Goal: Transaction & Acquisition: Book appointment/travel/reservation

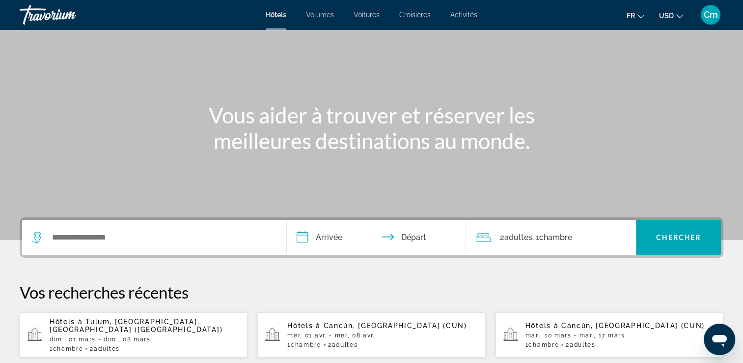
scroll to position [157, 0]
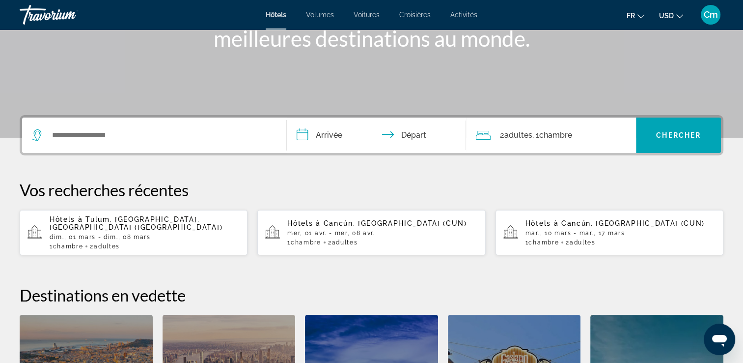
click at [203, 233] on p "dim., 01 mars - dim., 08 mars" at bounding box center [145, 236] width 190 height 7
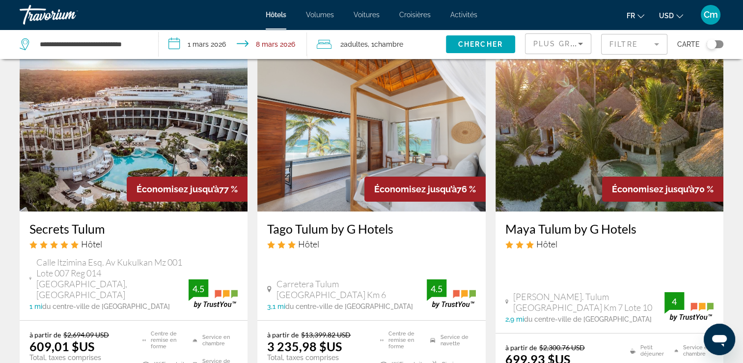
scroll to position [59, 0]
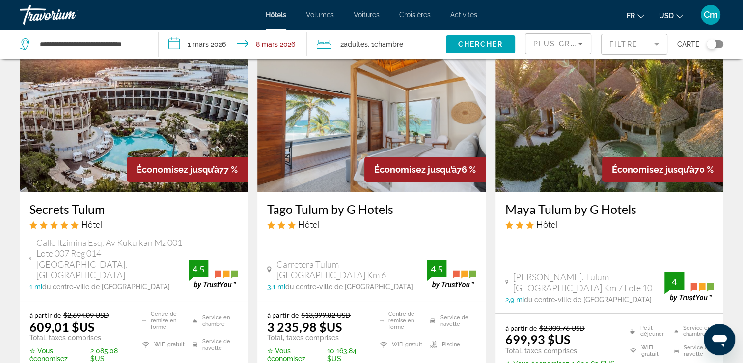
click at [671, 11] on button "USD USD ($) MXN (Mex$) CAD (Can$) GBP (£) EUR (€) AUD (A$) NZD (NZ$) CNY (CN¥)" at bounding box center [671, 15] width 24 height 14
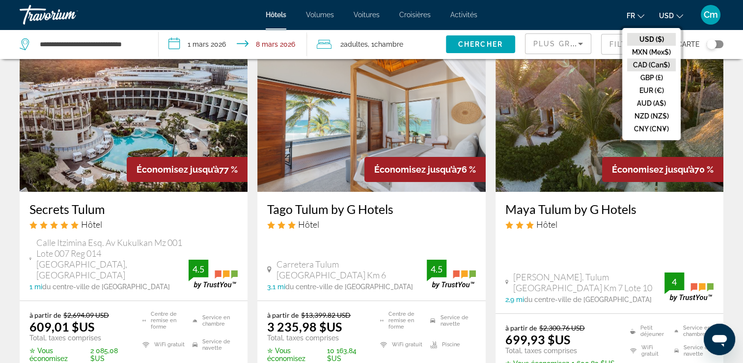
click at [666, 63] on button "CAD (Can$)" at bounding box center [651, 64] width 49 height 13
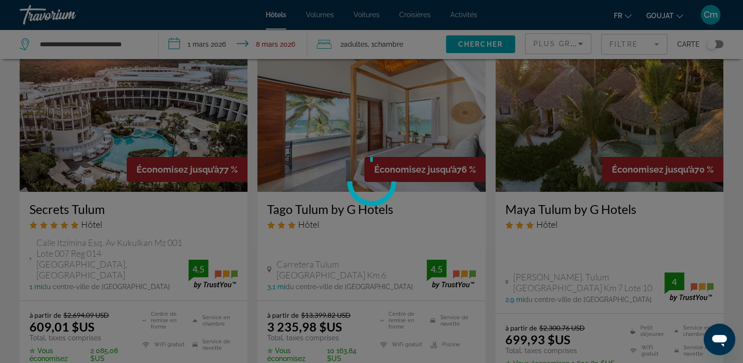
scroll to position [0, 0]
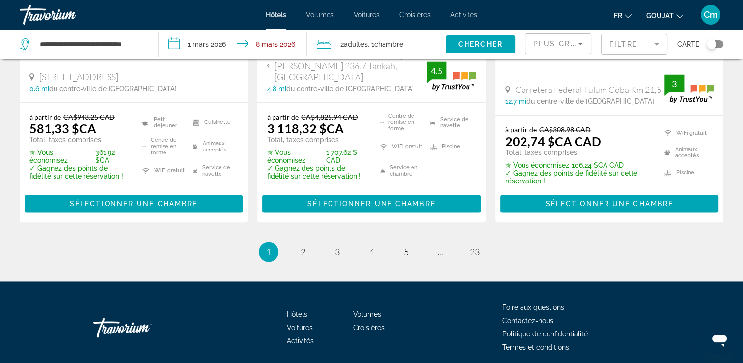
scroll to position [1434, 0]
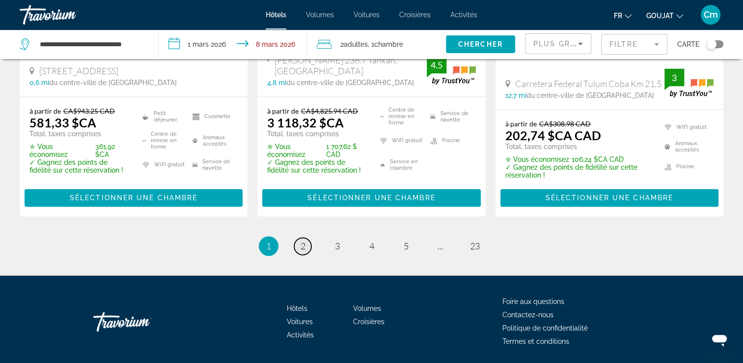
click at [304, 240] on span "2" at bounding box center [303, 245] width 5 height 11
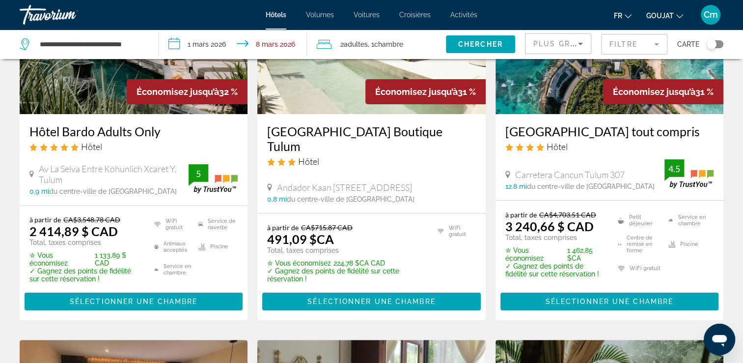
scroll to position [138, 0]
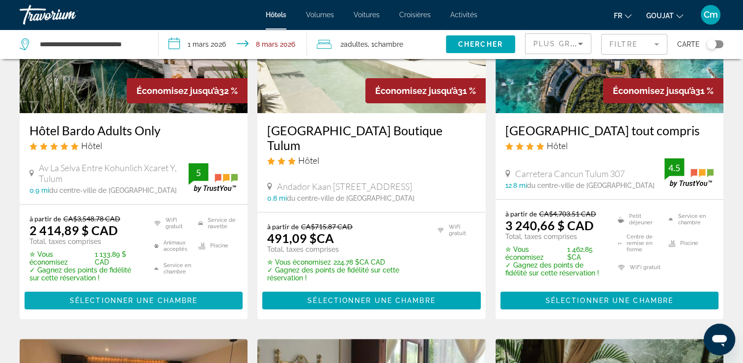
click at [180, 304] on span "Sélectionner une chambre" at bounding box center [134, 300] width 128 height 8
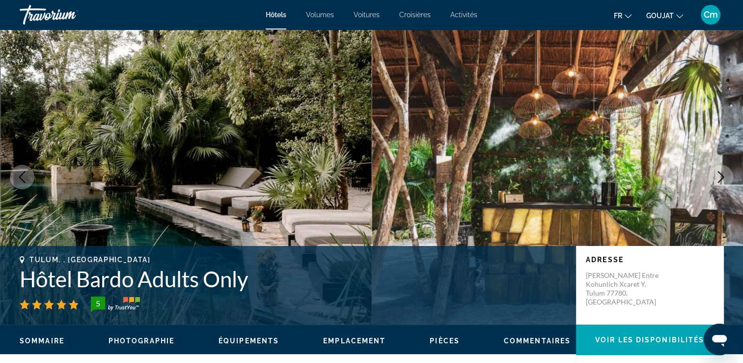
click at [723, 180] on icon "Image suivante" at bounding box center [721, 177] width 12 height 12
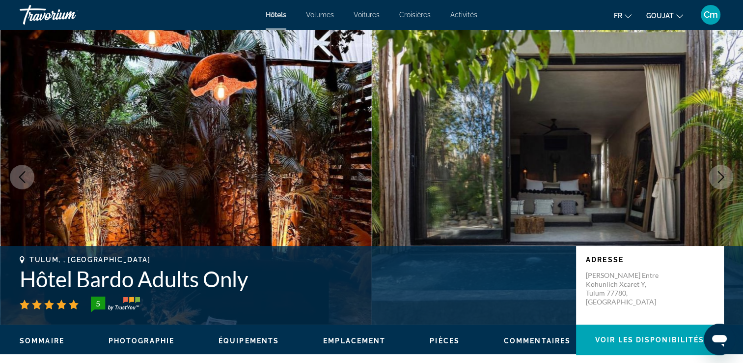
click at [723, 180] on icon "Image suivante" at bounding box center [721, 177] width 12 height 12
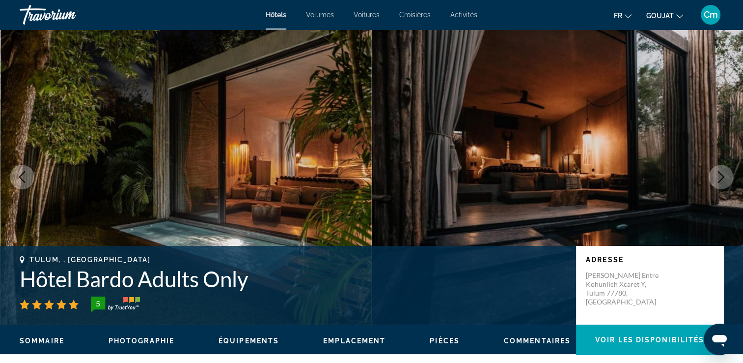
click at [723, 180] on icon "Image suivante" at bounding box center [721, 177] width 12 height 12
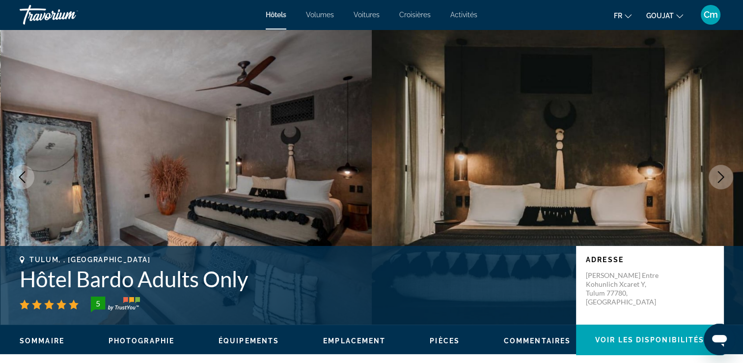
click at [723, 180] on icon "Image suivante" at bounding box center [721, 177] width 12 height 12
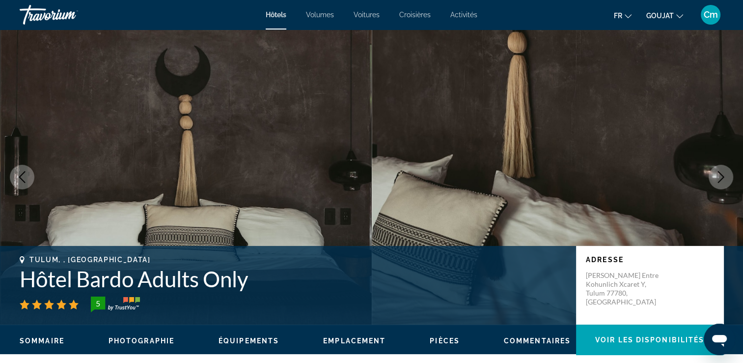
click at [723, 180] on icon "Image suivante" at bounding box center [721, 177] width 12 height 12
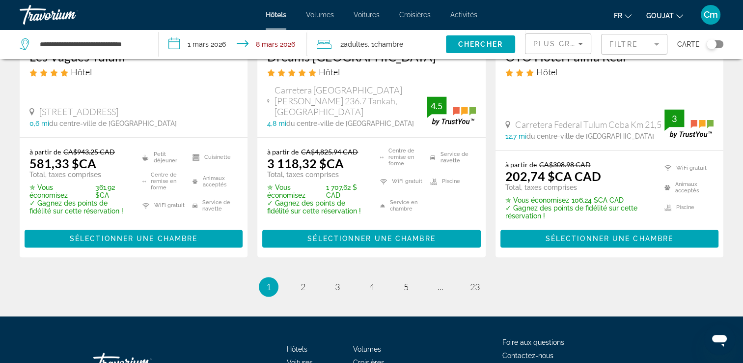
scroll to position [1395, 0]
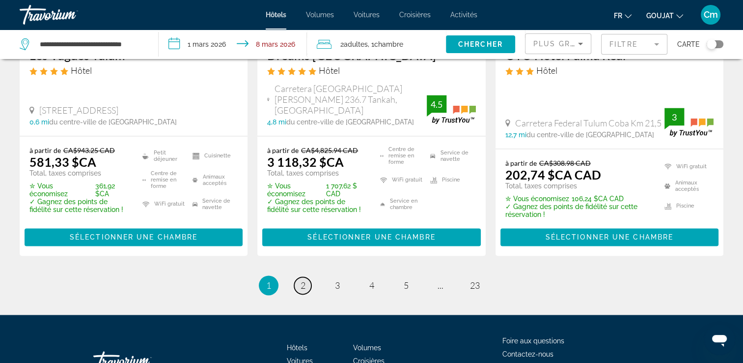
click at [303, 279] on span "2" at bounding box center [303, 284] width 5 height 11
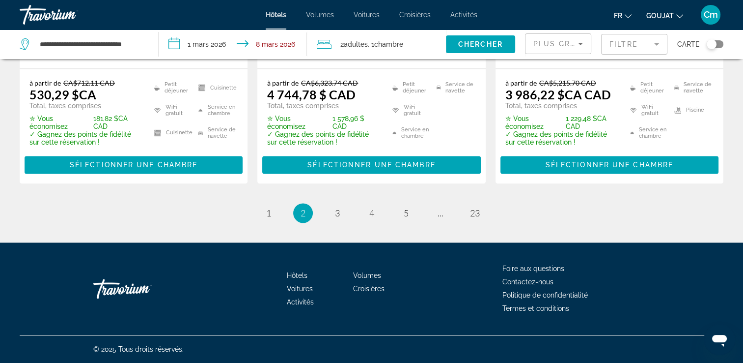
scroll to position [1431, 0]
click at [338, 209] on span "3" at bounding box center [337, 212] width 5 height 11
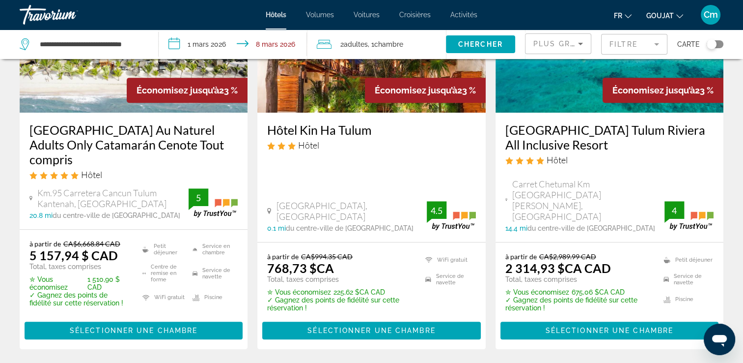
scroll to position [511, 0]
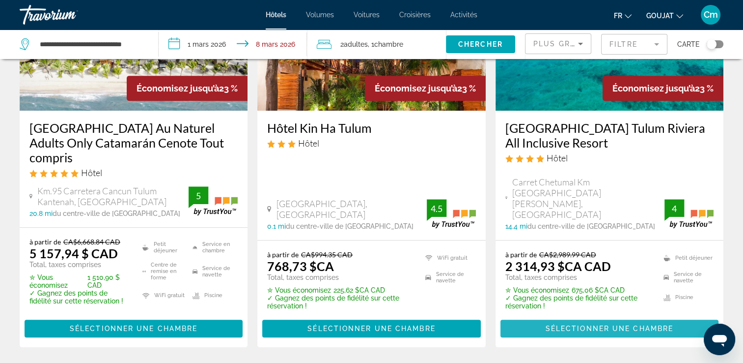
click at [627, 329] on span "Sélectionner une chambre" at bounding box center [610, 328] width 128 height 8
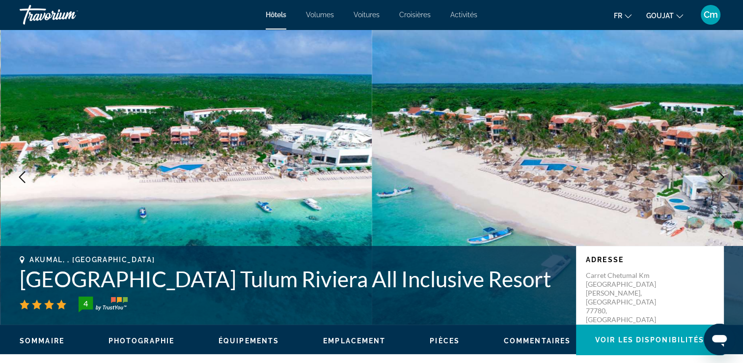
click at [715, 172] on icon "Image suivante" at bounding box center [721, 177] width 12 height 12
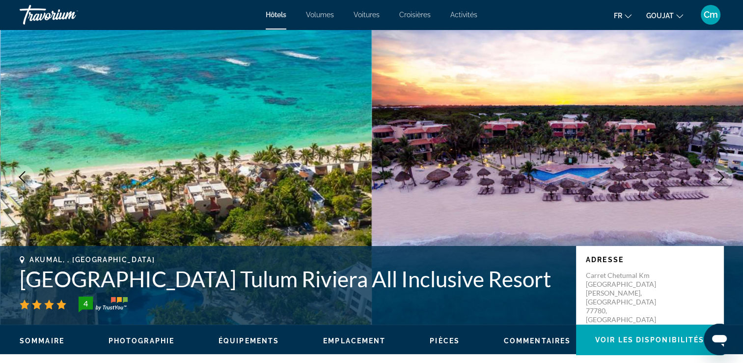
click at [715, 172] on icon "Image suivante" at bounding box center [721, 177] width 12 height 12
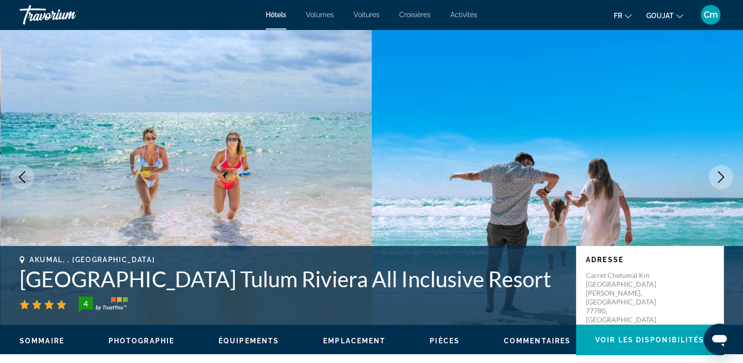
click at [715, 172] on icon "Image suivante" at bounding box center [721, 177] width 12 height 12
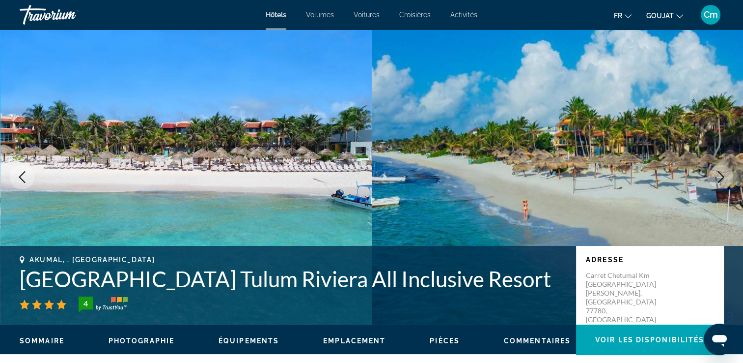
click at [715, 172] on icon "Image suivante" at bounding box center [721, 177] width 12 height 12
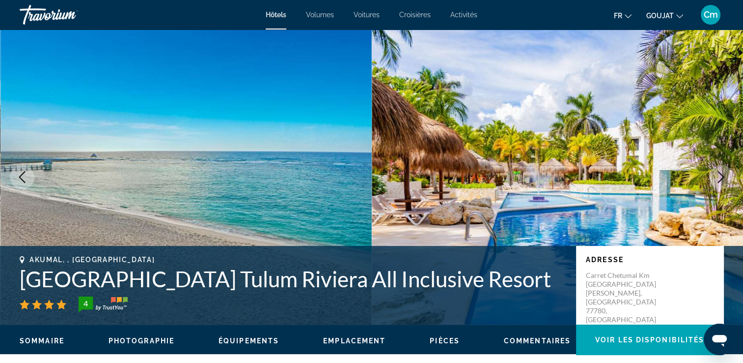
click at [715, 172] on icon "Image suivante" at bounding box center [721, 177] width 12 height 12
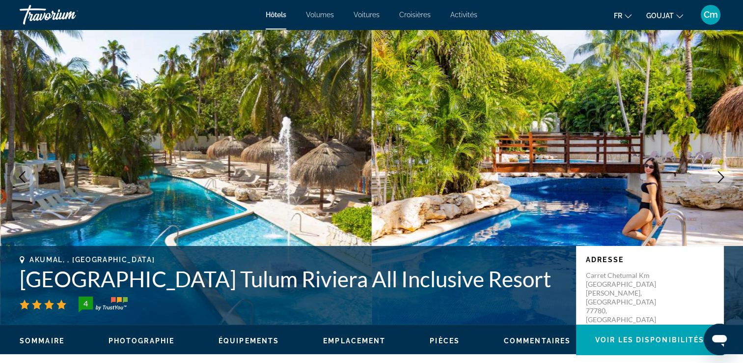
click at [715, 172] on icon "Image suivante" at bounding box center [721, 177] width 12 height 12
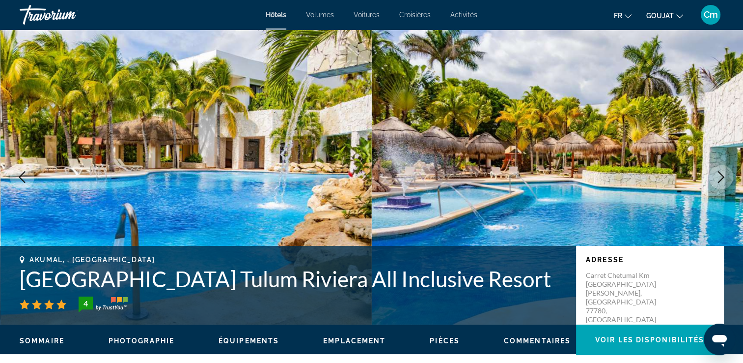
click at [715, 172] on icon "Image suivante" at bounding box center [721, 177] width 12 height 12
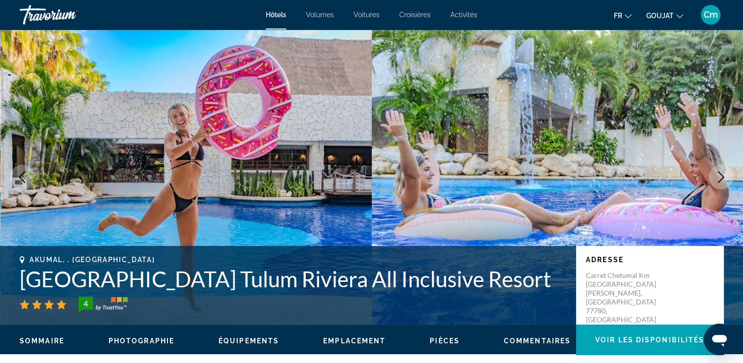
click at [715, 172] on icon "Image suivante" at bounding box center [721, 177] width 12 height 12
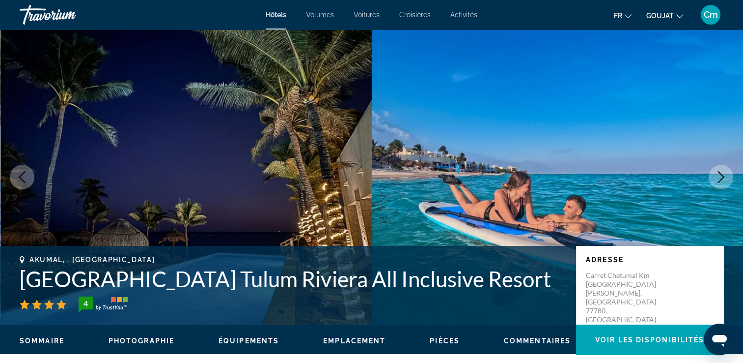
click at [715, 172] on icon "Image suivante" at bounding box center [721, 177] width 12 height 12
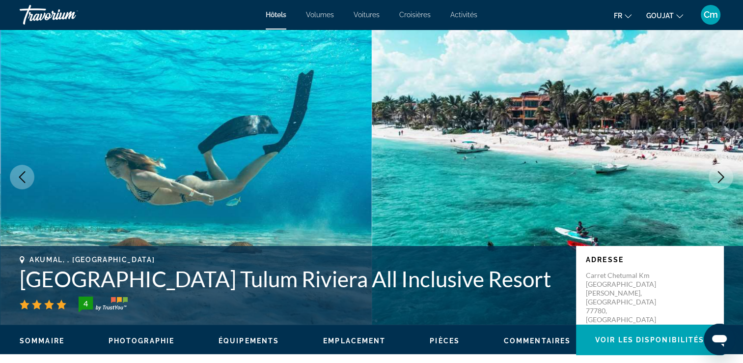
click at [715, 172] on icon "Image suivante" at bounding box center [721, 177] width 12 height 12
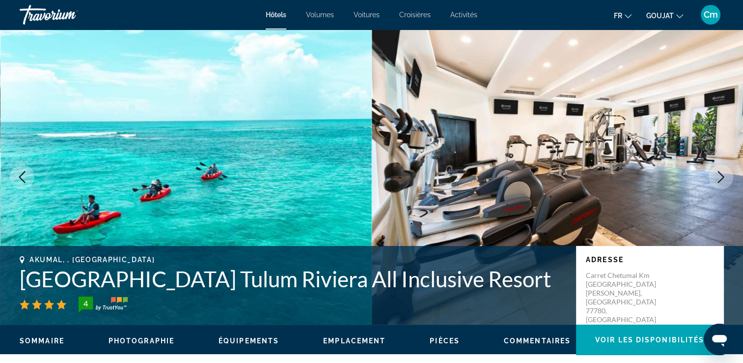
click at [715, 172] on icon "Image suivante" at bounding box center [721, 177] width 12 height 12
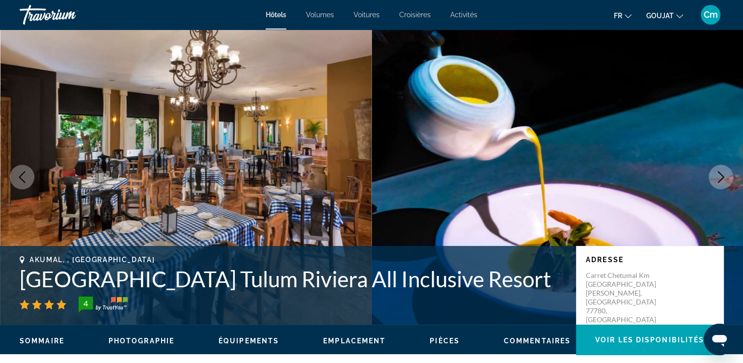
click at [715, 172] on icon "Image suivante" at bounding box center [721, 177] width 12 height 12
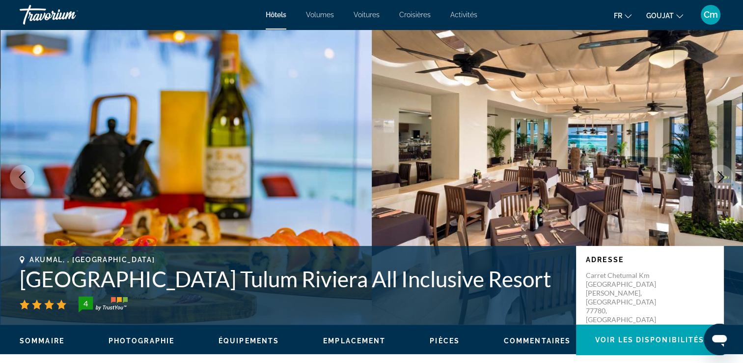
click at [715, 172] on icon "Image suivante" at bounding box center [721, 177] width 12 height 12
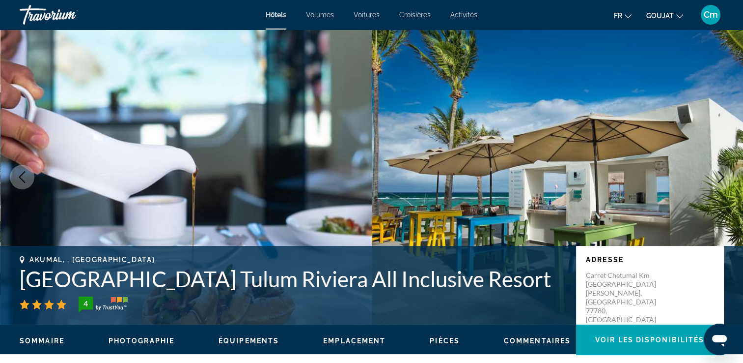
click at [715, 172] on icon "Image suivante" at bounding box center [721, 177] width 12 height 12
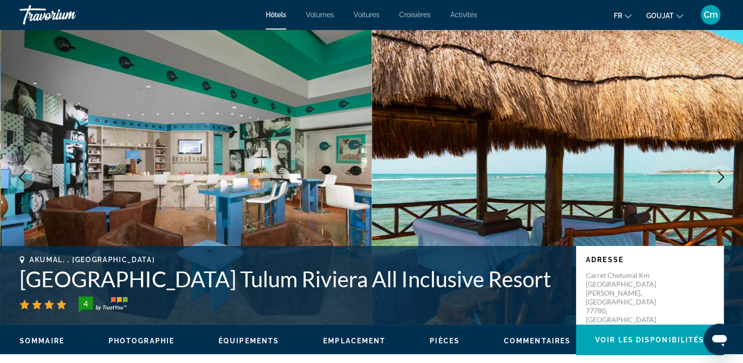
click at [715, 172] on icon "Image suivante" at bounding box center [721, 177] width 12 height 12
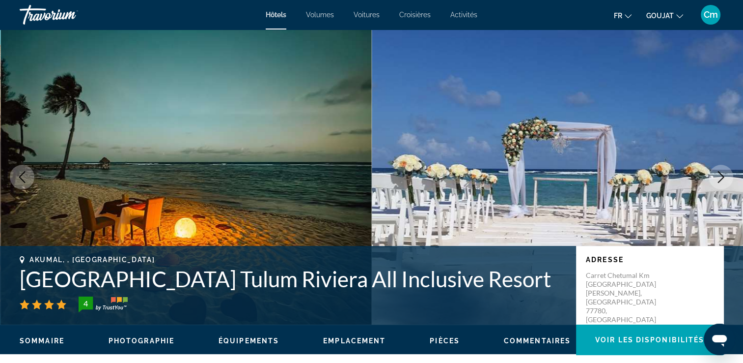
click at [715, 172] on icon "Image suivante" at bounding box center [721, 177] width 12 height 12
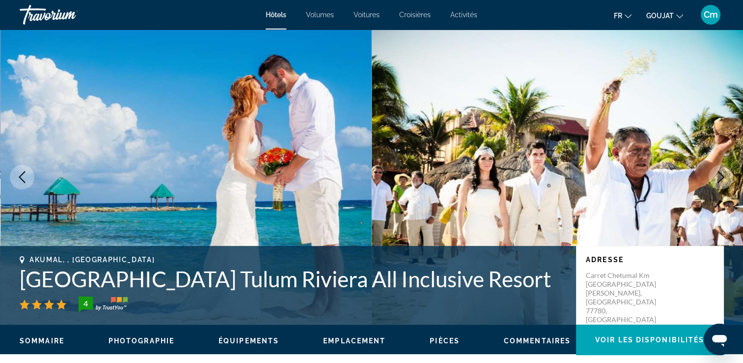
click at [715, 172] on icon "Image suivante" at bounding box center [721, 177] width 12 height 12
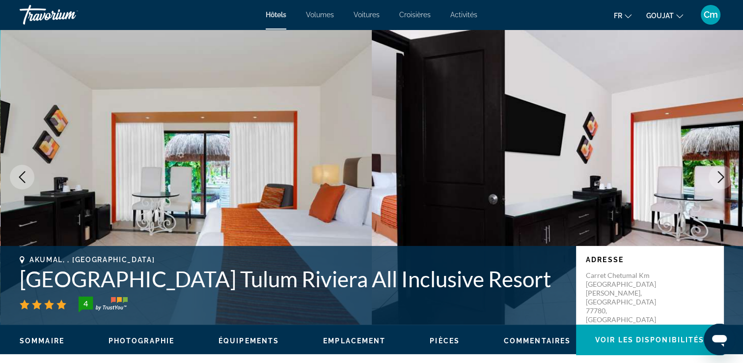
click at [715, 172] on icon "Image suivante" at bounding box center [721, 177] width 12 height 12
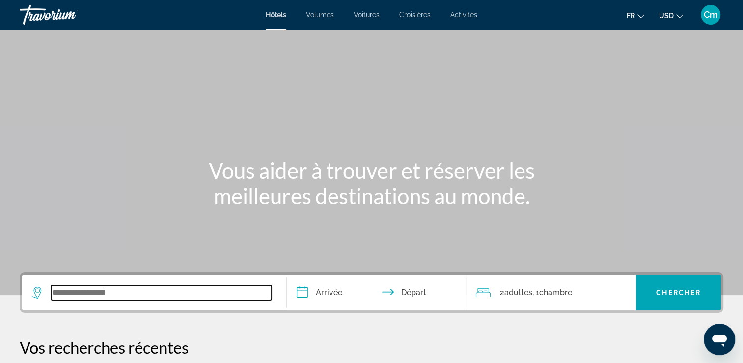
click at [205, 298] on input "Widget de recherche" at bounding box center [161, 292] width 221 height 15
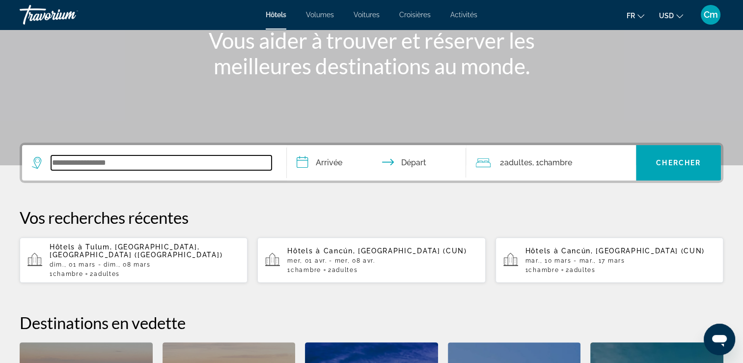
scroll to position [240, 0]
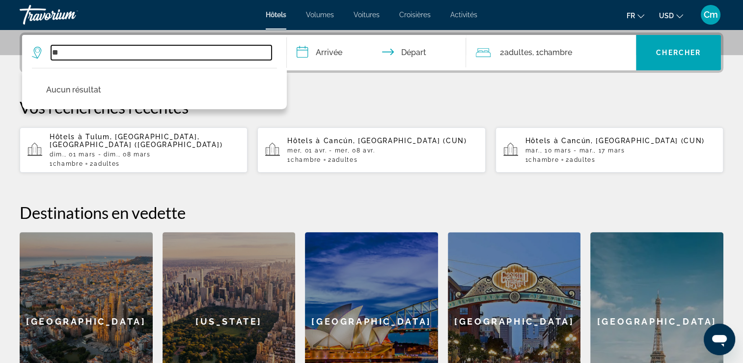
type input "*"
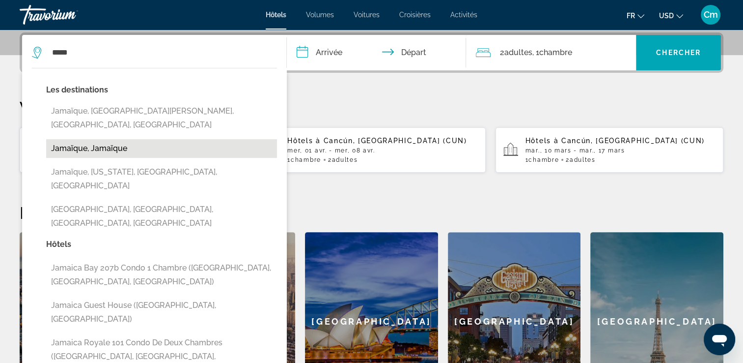
click at [132, 139] on button "Jamaïque, Jamaïque" at bounding box center [161, 148] width 231 height 19
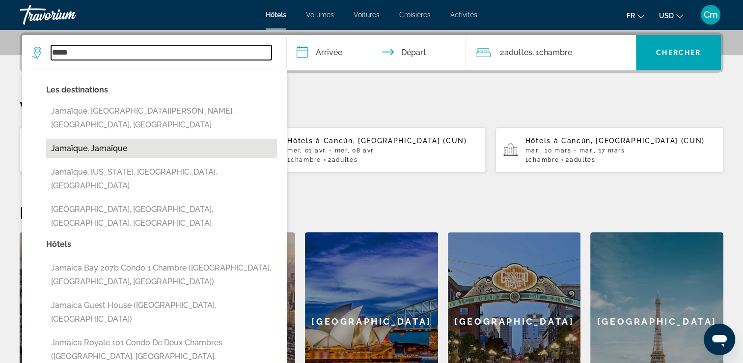
type input "**********"
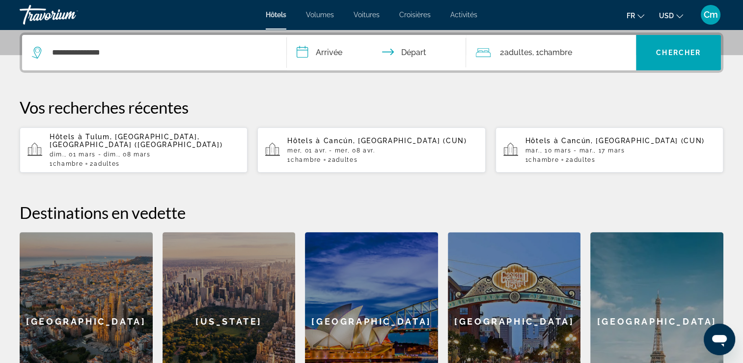
click at [346, 48] on input "**********" at bounding box center [379, 54] width 184 height 38
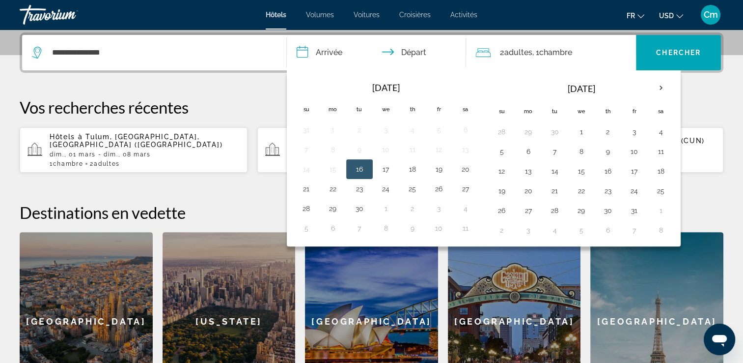
drag, startPoint x: 658, startPoint y: 82, endPoint x: 607, endPoint y: 69, distance: 52.7
click at [607, 69] on div "2 Adulte Adultes , 1 Chambre pièces" at bounding box center [556, 52] width 160 height 35
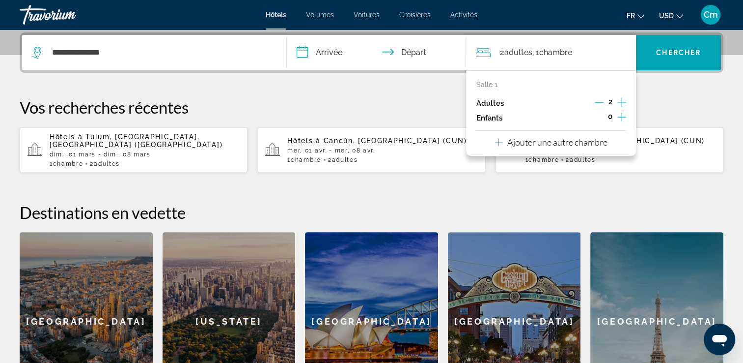
click at [323, 52] on input "**********" at bounding box center [379, 54] width 184 height 38
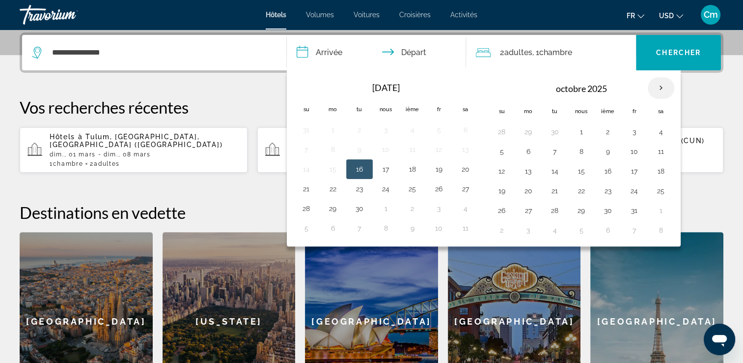
click at [652, 85] on th "Prochain" at bounding box center [661, 88] width 27 height 22
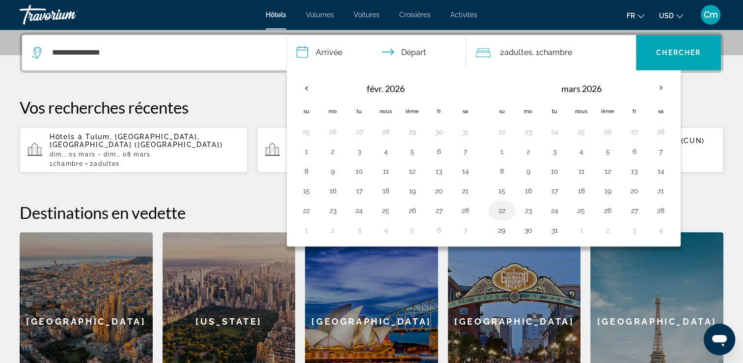
click at [500, 209] on button "22" at bounding box center [502, 210] width 16 height 14
click at [552, 203] on button "24" at bounding box center [555, 210] width 16 height 14
type input "**********"
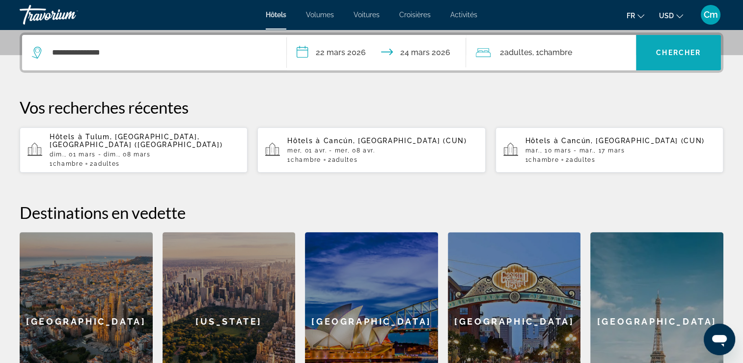
click at [673, 52] on span "Chercher" at bounding box center [678, 53] width 45 height 8
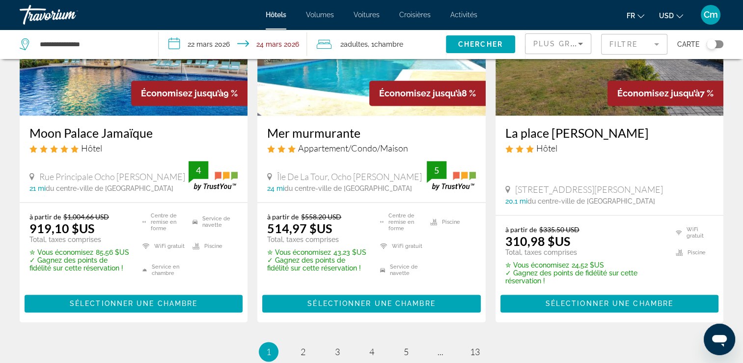
scroll to position [1297, 0]
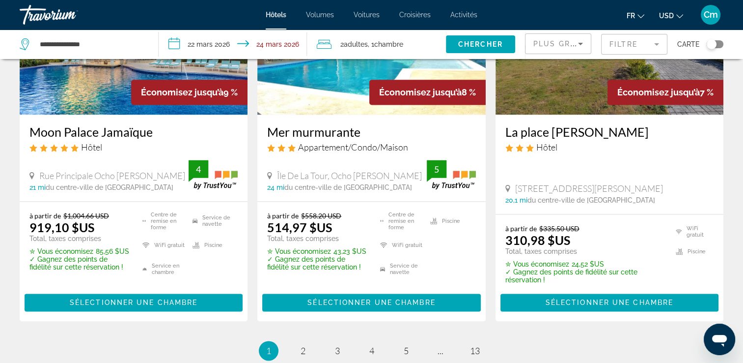
click at [672, 11] on button "USD USD ($) MXN (Mex$) CAD (Can$) GBP (£) EUR (€) AUD (A$) NZD (NZ$) CNY (CN¥)" at bounding box center [671, 15] width 24 height 14
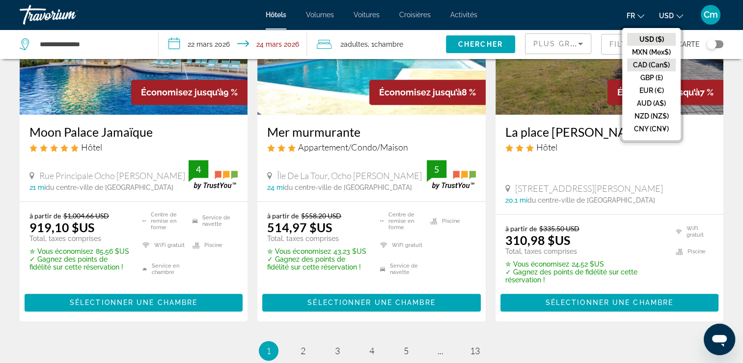
click at [655, 63] on button "CAD (Can$)" at bounding box center [651, 64] width 49 height 13
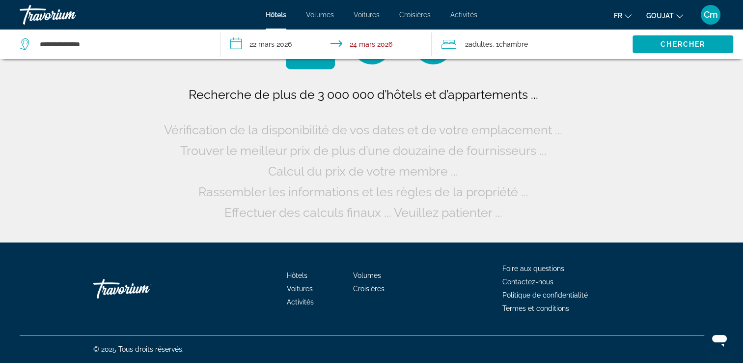
scroll to position [0, 0]
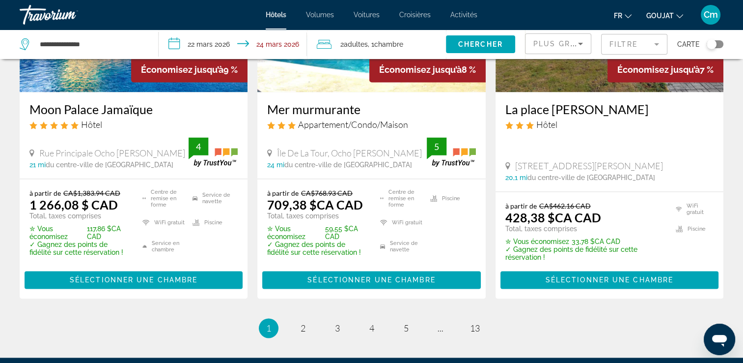
scroll to position [1375, 0]
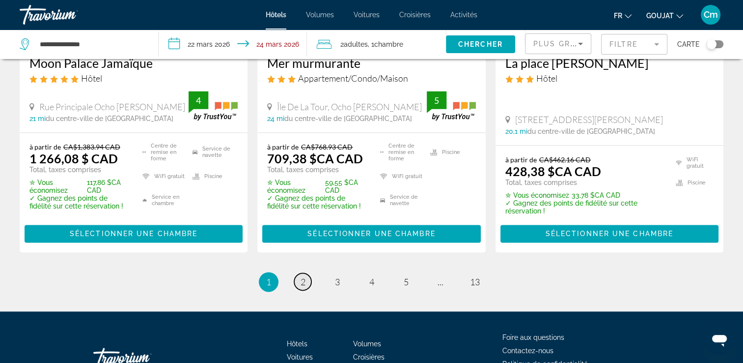
click at [303, 276] on span "2" at bounding box center [303, 281] width 5 height 11
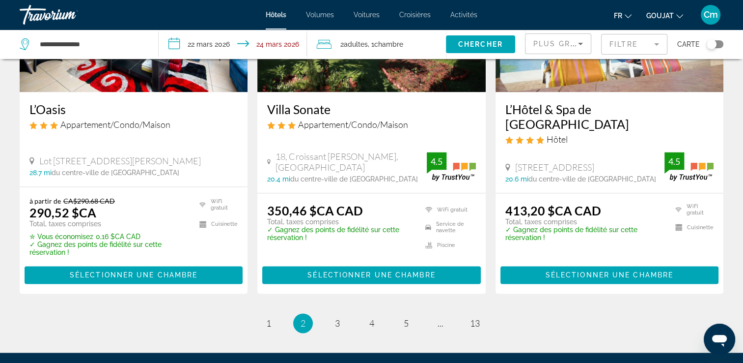
scroll to position [1277, 0]
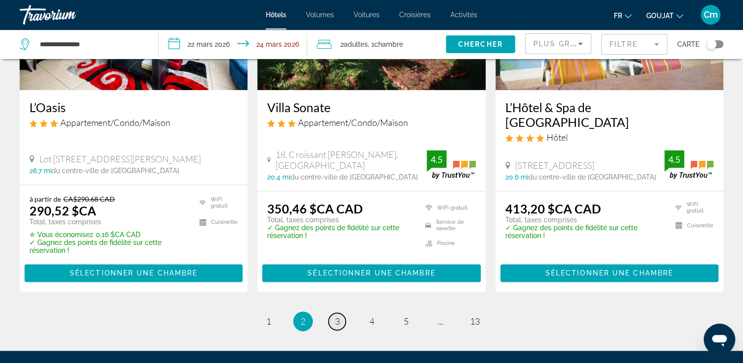
click at [339, 315] on span "3" at bounding box center [337, 320] width 5 height 11
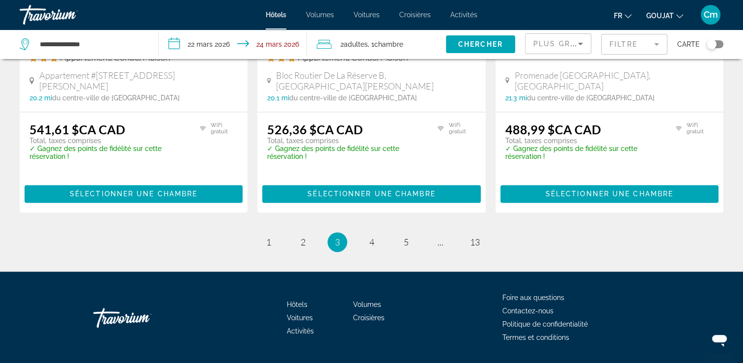
scroll to position [1369, 0]
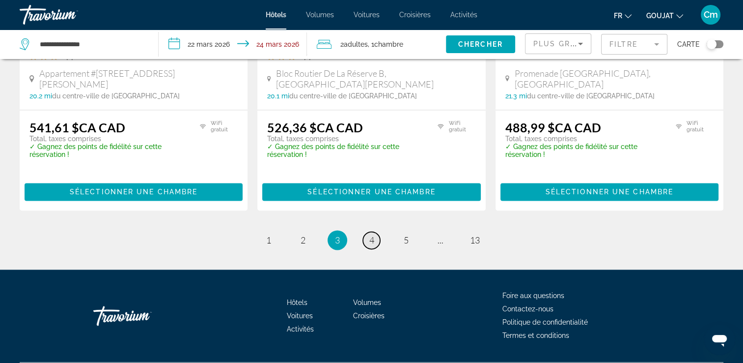
click at [373, 234] on span "4" at bounding box center [371, 239] width 5 height 11
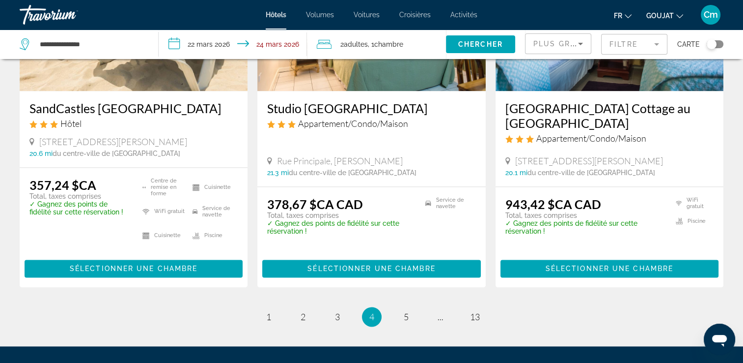
scroll to position [1257, 0]
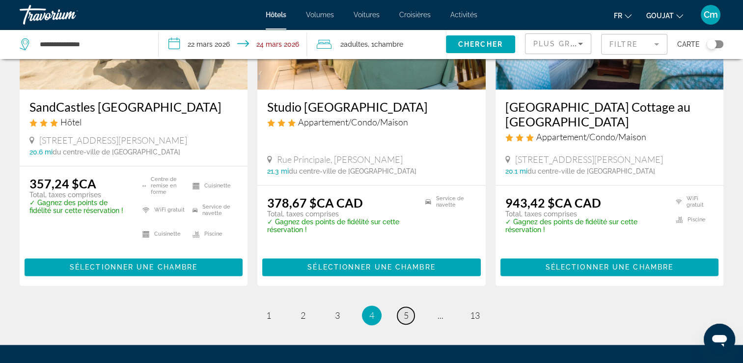
click at [407, 309] on span "5" at bounding box center [406, 314] width 5 height 11
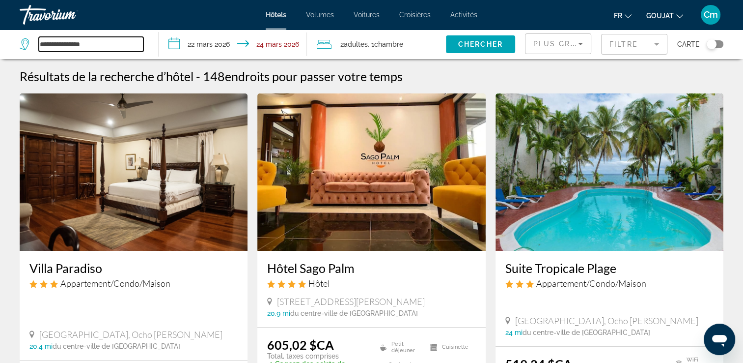
click at [107, 46] on input "**********" at bounding box center [91, 44] width 105 height 15
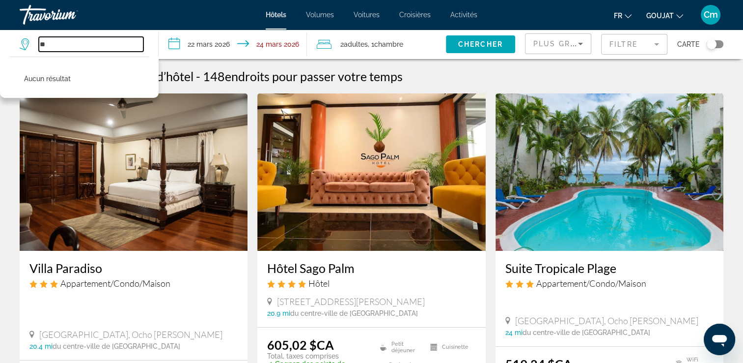
type input "*"
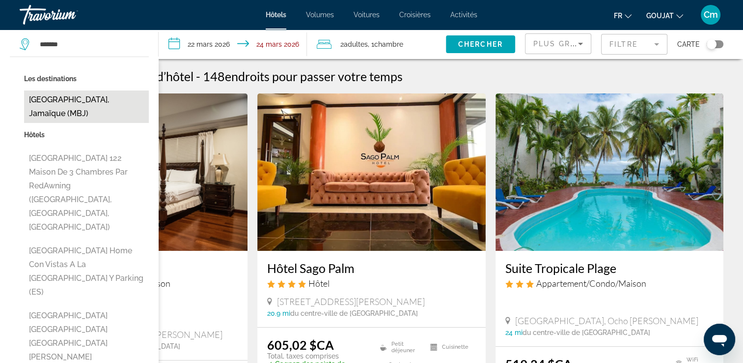
click at [78, 101] on button "[GEOGRAPHIC_DATA], Jamaïque (MBJ)" at bounding box center [86, 106] width 125 height 32
type input "**********"
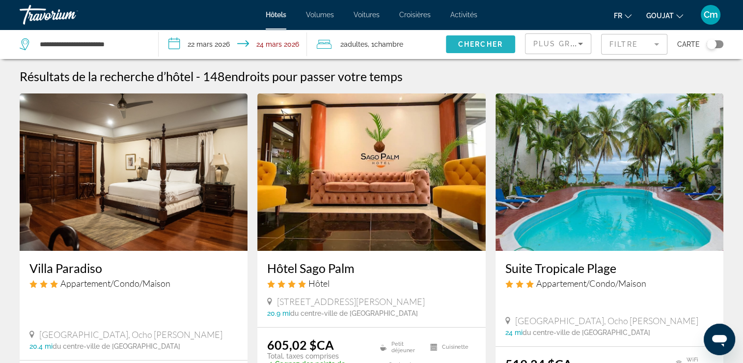
click at [475, 41] on span "Chercher" at bounding box center [480, 44] width 45 height 8
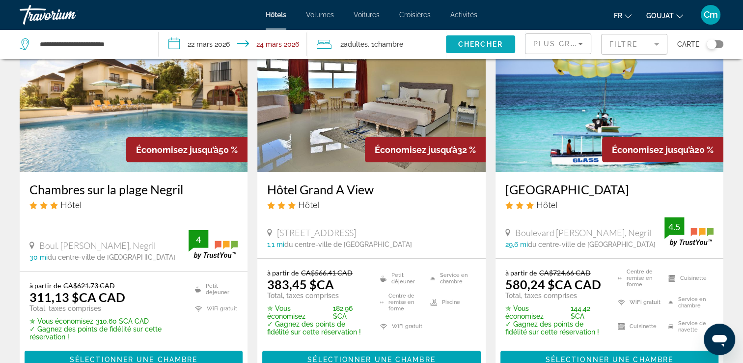
scroll to position [59, 0]
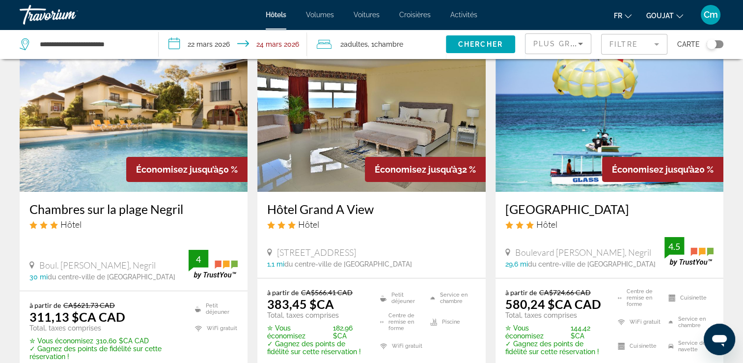
click at [200, 157] on div "Économisez jusqu’à 50 %" at bounding box center [186, 169] width 121 height 25
click at [205, 161] on div "Économisez jusqu’à 50 %" at bounding box center [186, 169] width 121 height 25
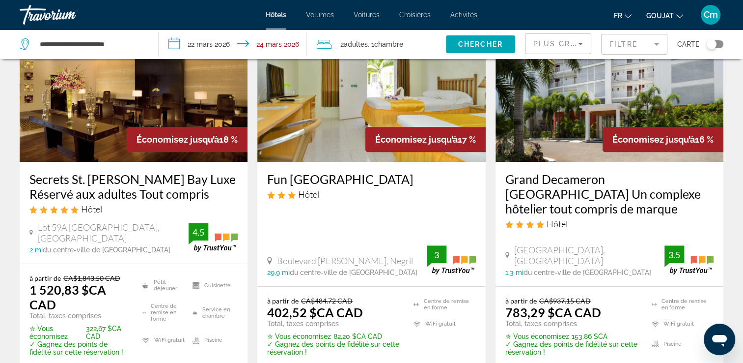
scroll to position [491, 0]
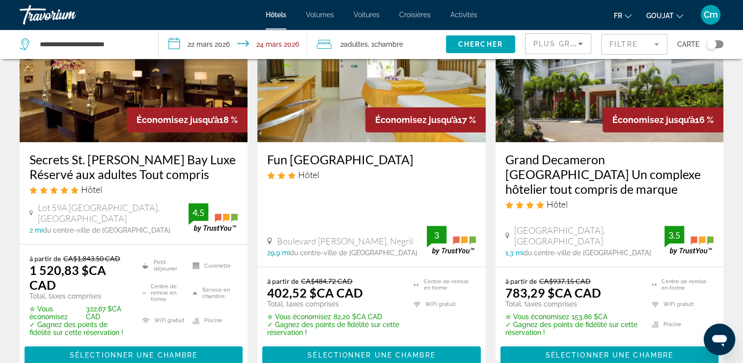
click at [589, 315] on font "153,86 $CA" at bounding box center [590, 316] width 36 height 8
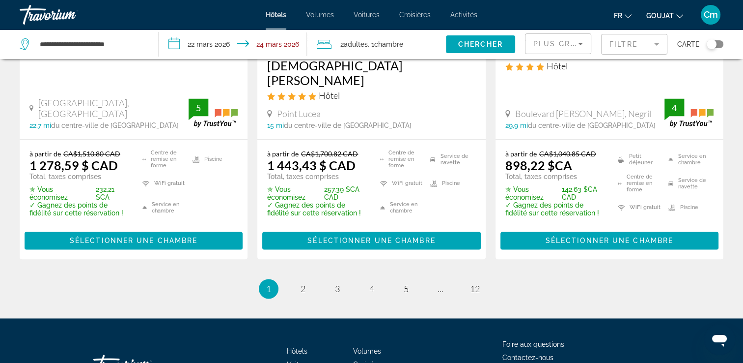
scroll to position [1491, 0]
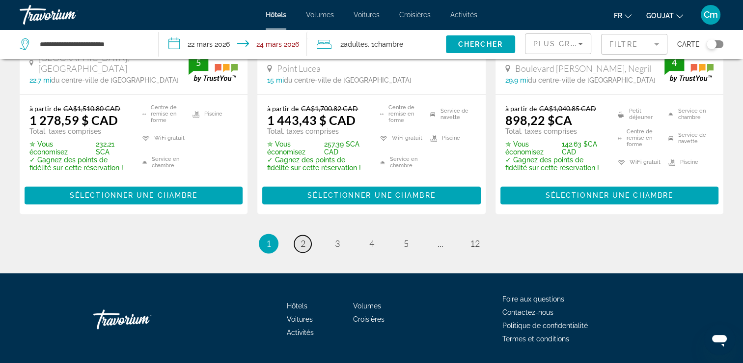
click at [303, 238] on span "2" at bounding box center [303, 243] width 5 height 11
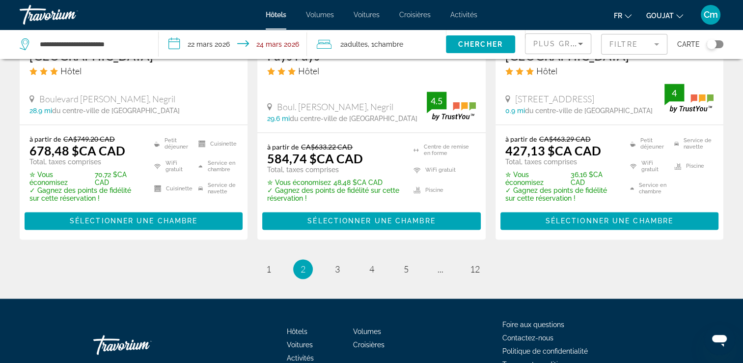
scroll to position [1481, 0]
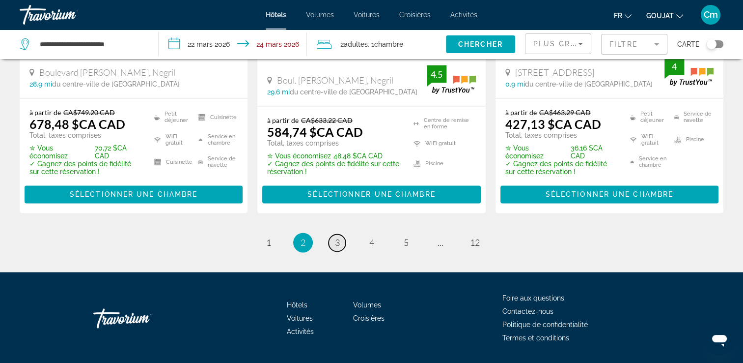
click at [335, 237] on span "3" at bounding box center [337, 242] width 5 height 11
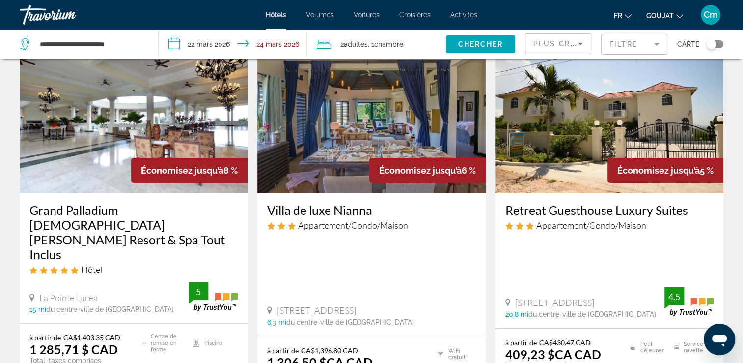
scroll to position [59, 0]
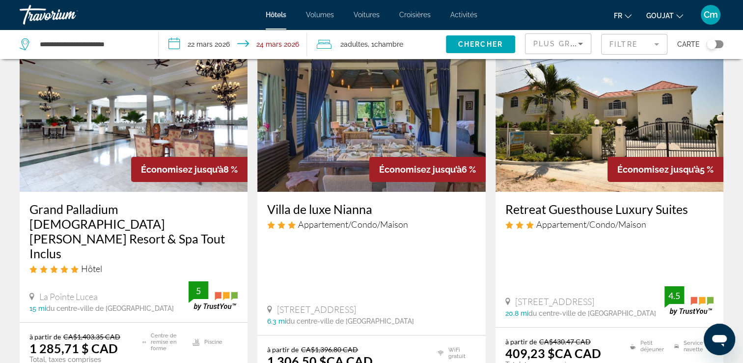
click at [171, 129] on img "Contenu principal" at bounding box center [134, 112] width 228 height 157
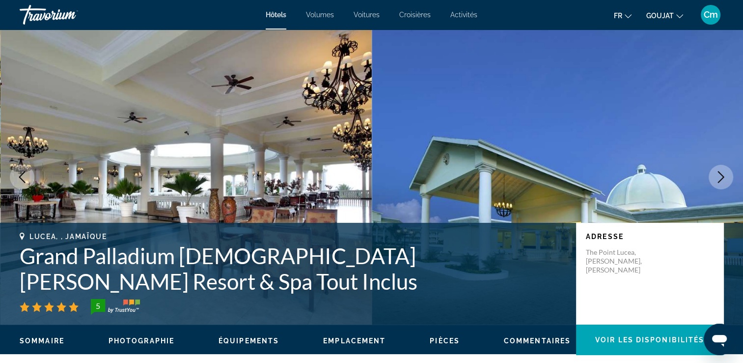
click at [717, 178] on icon "Image suivante" at bounding box center [721, 177] width 12 height 12
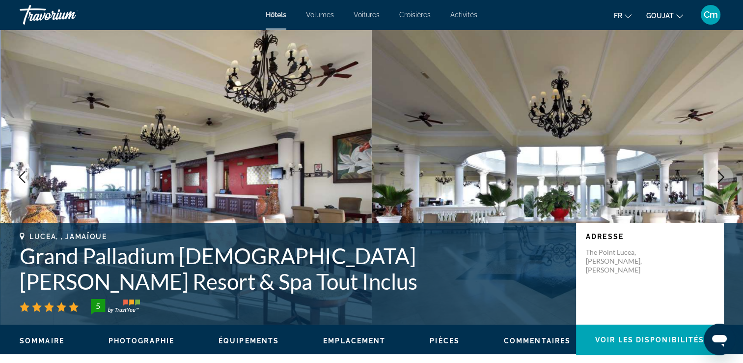
click at [717, 178] on icon "Image suivante" at bounding box center [721, 177] width 12 height 12
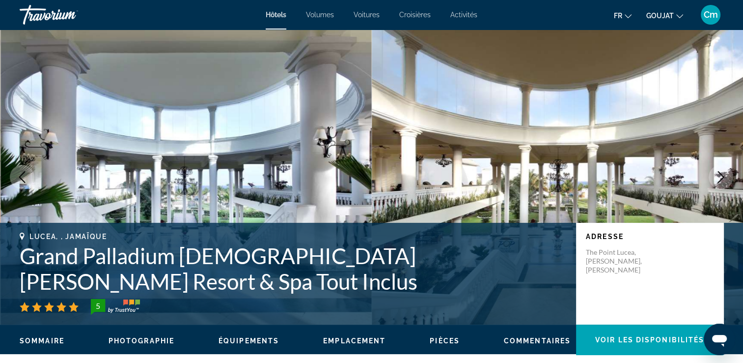
click at [717, 178] on icon "Image suivante" at bounding box center [721, 177] width 12 height 12
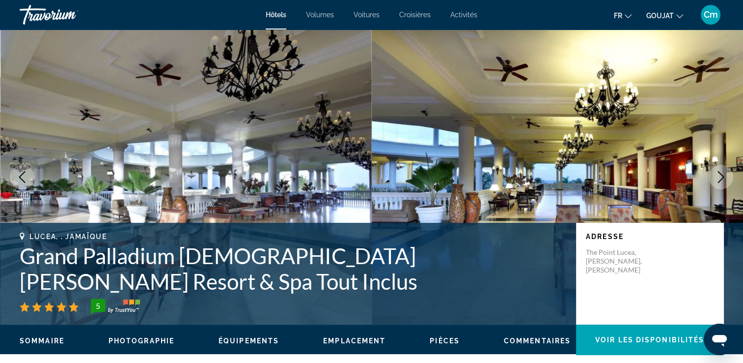
click at [717, 178] on icon "Image suivante" at bounding box center [721, 177] width 12 height 12
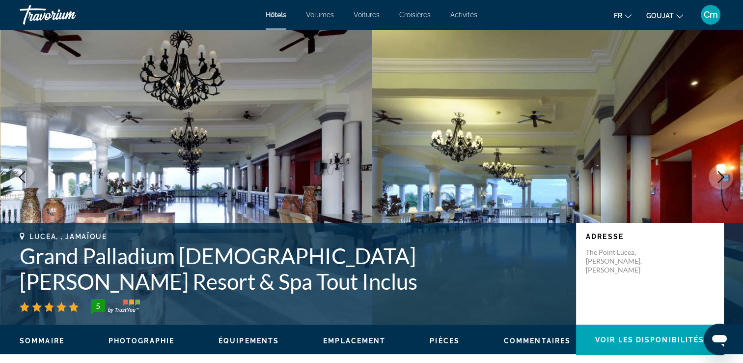
click at [717, 178] on icon "Image suivante" at bounding box center [721, 177] width 12 height 12
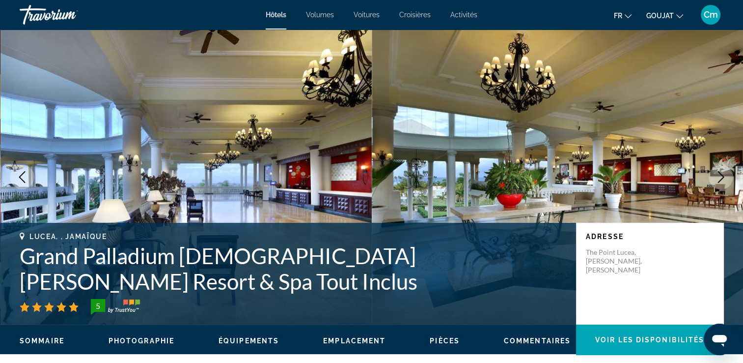
click at [717, 178] on icon "Image suivante" at bounding box center [721, 177] width 12 height 12
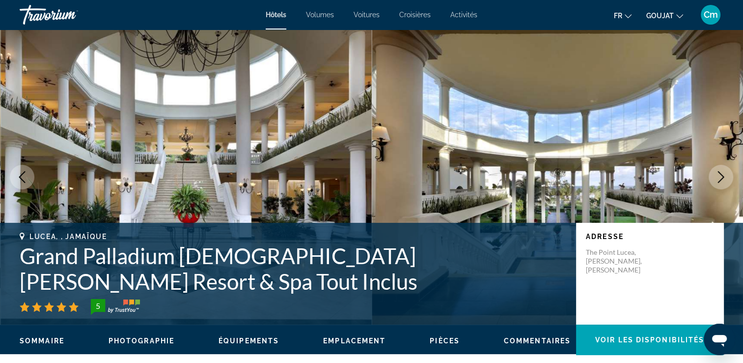
click at [717, 178] on icon "Image suivante" at bounding box center [721, 177] width 12 height 12
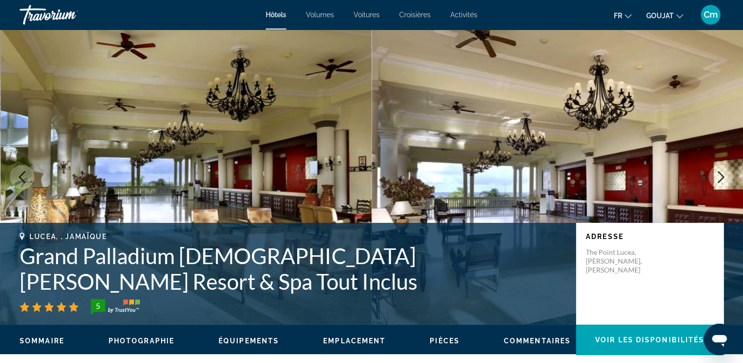
click at [717, 178] on icon "Image suivante" at bounding box center [721, 177] width 12 height 12
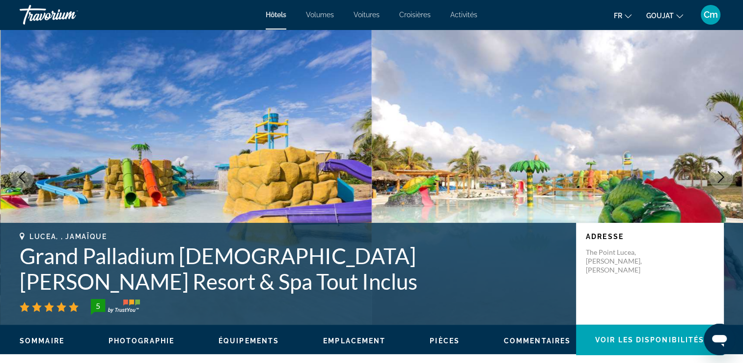
click at [717, 178] on icon "Image suivante" at bounding box center [721, 177] width 12 height 12
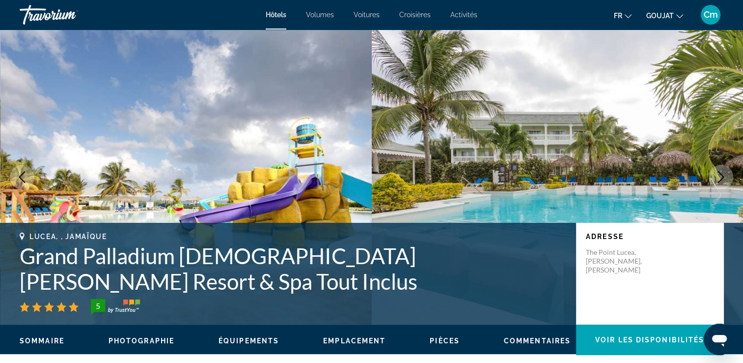
click at [717, 178] on icon "Image suivante" at bounding box center [721, 177] width 12 height 12
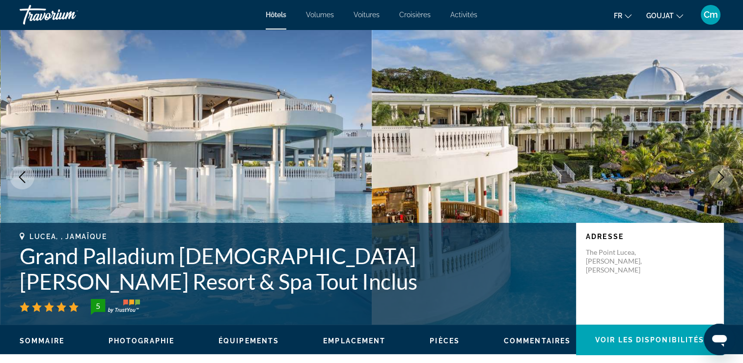
click at [717, 178] on icon "Image suivante" at bounding box center [721, 177] width 12 height 12
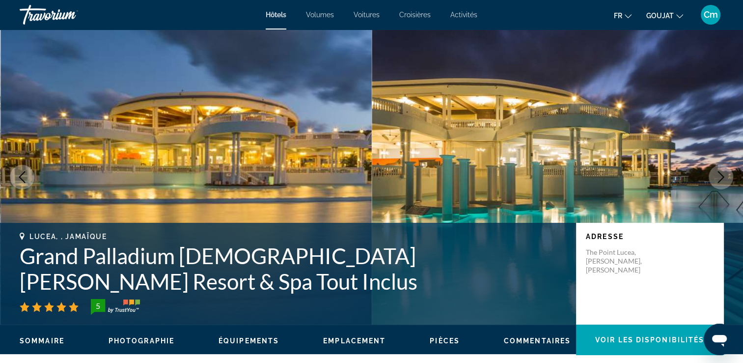
click at [717, 178] on icon "Image suivante" at bounding box center [721, 177] width 12 height 12
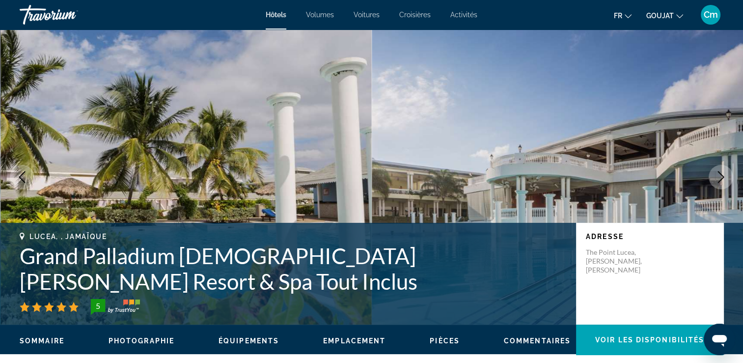
click at [717, 178] on icon "Image suivante" at bounding box center [721, 177] width 12 height 12
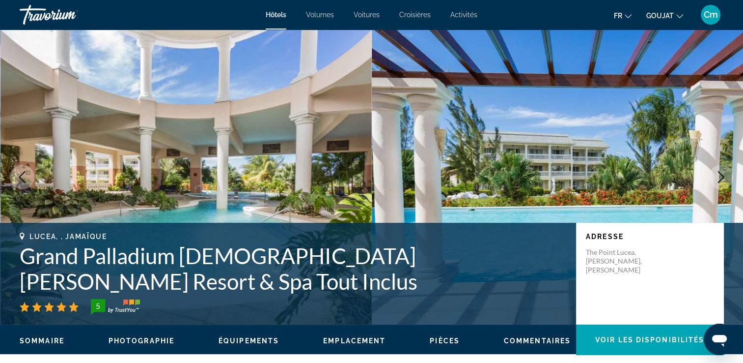
click at [717, 178] on icon "Image suivante" at bounding box center [721, 177] width 12 height 12
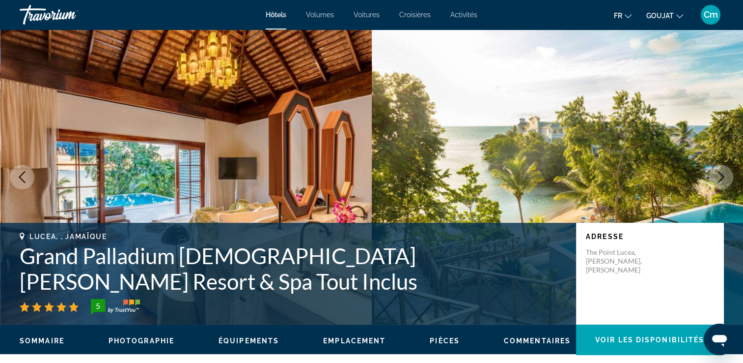
click at [717, 178] on icon "Image suivante" at bounding box center [721, 177] width 12 height 12
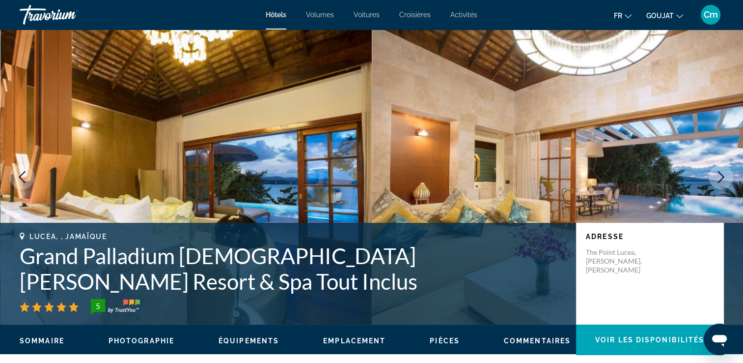
click at [717, 178] on icon "Image suivante" at bounding box center [721, 177] width 12 height 12
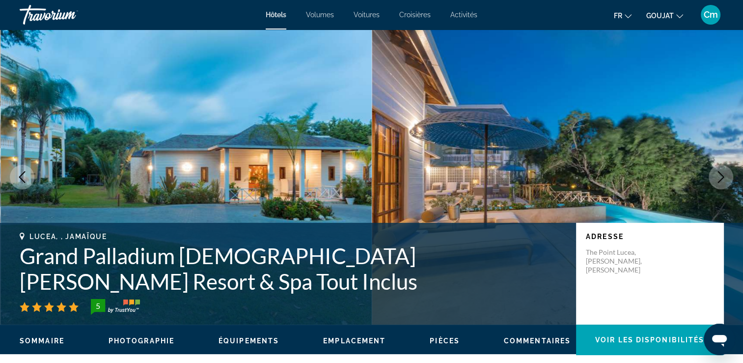
click at [717, 178] on icon "Image suivante" at bounding box center [721, 177] width 12 height 12
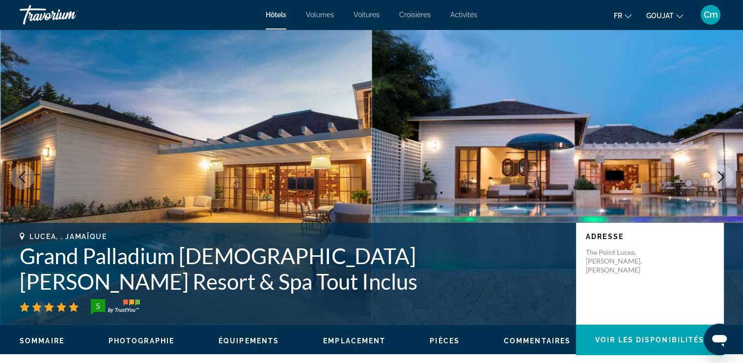
click at [717, 178] on icon "Image suivante" at bounding box center [721, 177] width 12 height 12
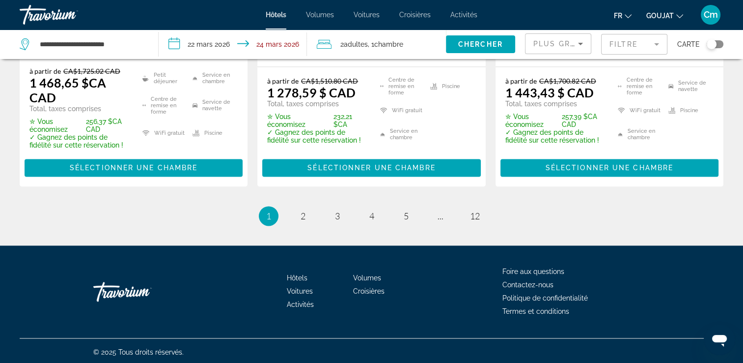
scroll to position [1503, 0]
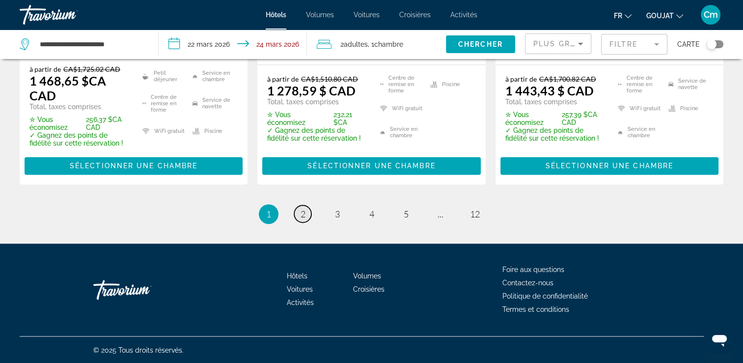
click at [302, 205] on link "page 2" at bounding box center [302, 213] width 17 height 17
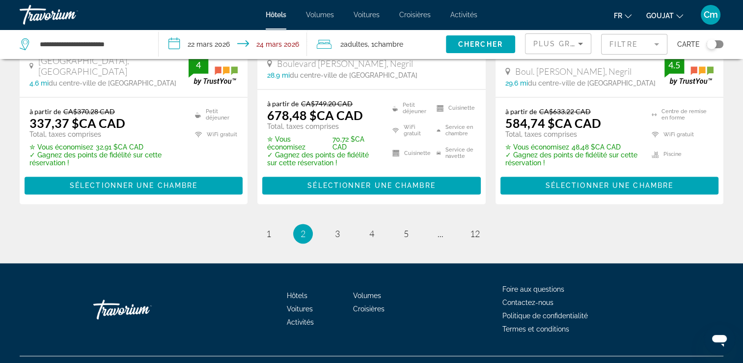
scroll to position [1484, 0]
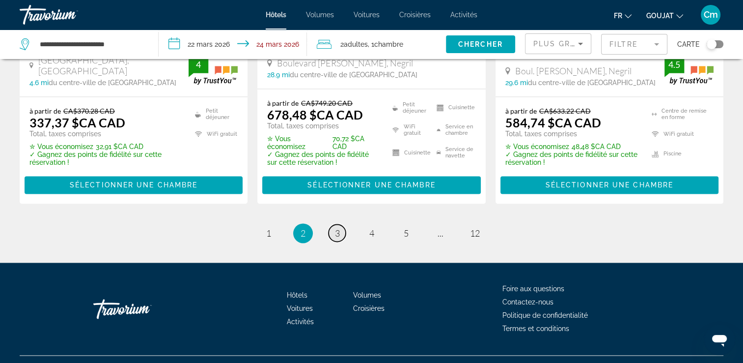
click at [331, 224] on link "page 3" at bounding box center [337, 232] width 17 height 17
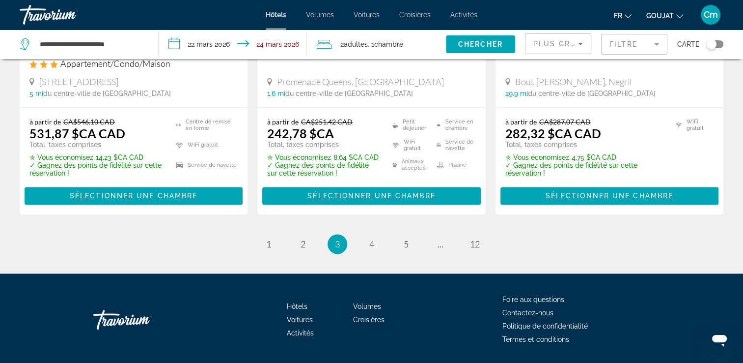
scroll to position [1423, 0]
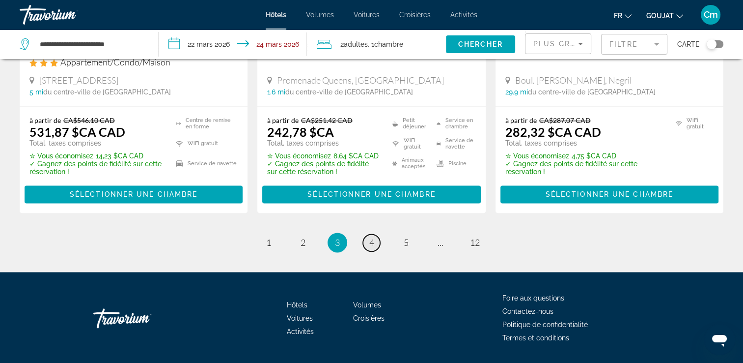
click at [369, 237] on span "4" at bounding box center [371, 242] width 5 height 11
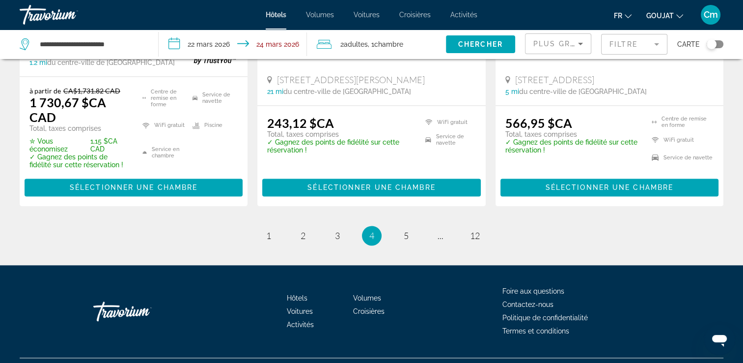
scroll to position [1391, 0]
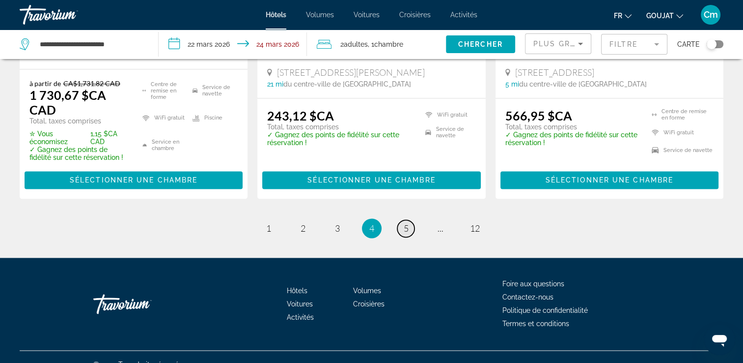
click at [406, 223] on span "5" at bounding box center [406, 228] width 5 height 11
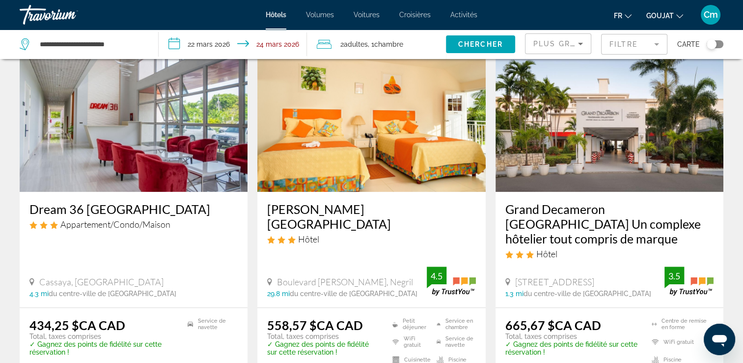
scroll to position [825, 0]
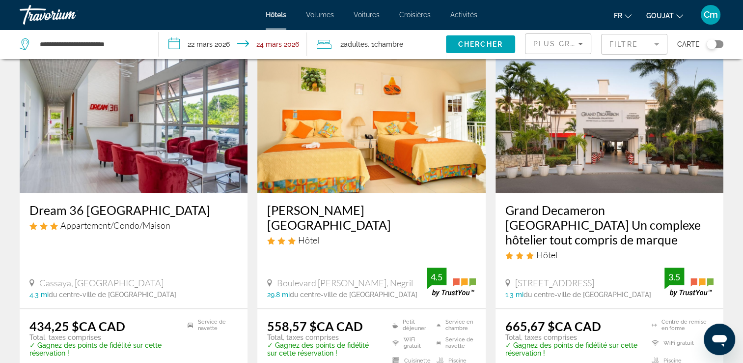
click at [597, 157] on img "Contenu principal" at bounding box center [610, 113] width 228 height 157
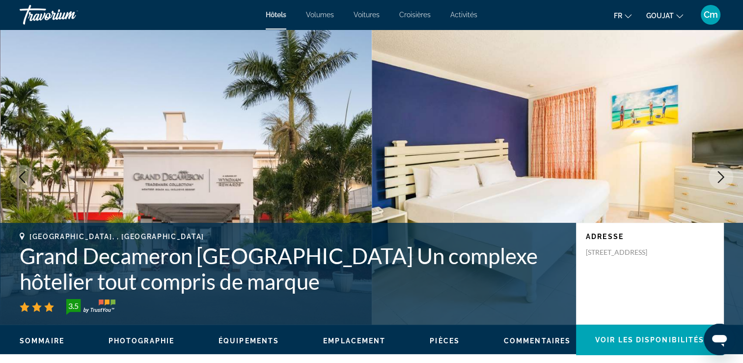
click at [721, 176] on icon "Image suivante" at bounding box center [721, 177] width 12 height 12
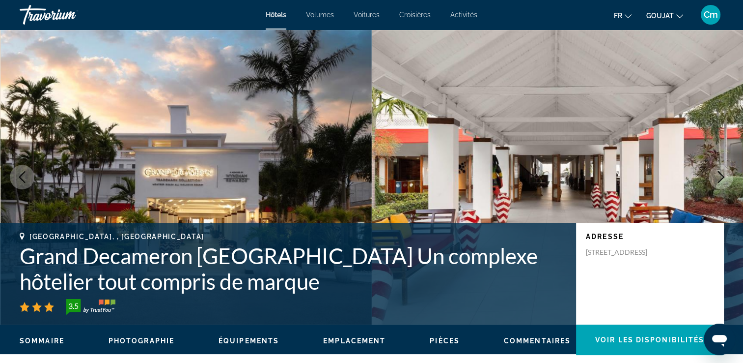
click at [721, 176] on icon "Image suivante" at bounding box center [721, 177] width 12 height 12
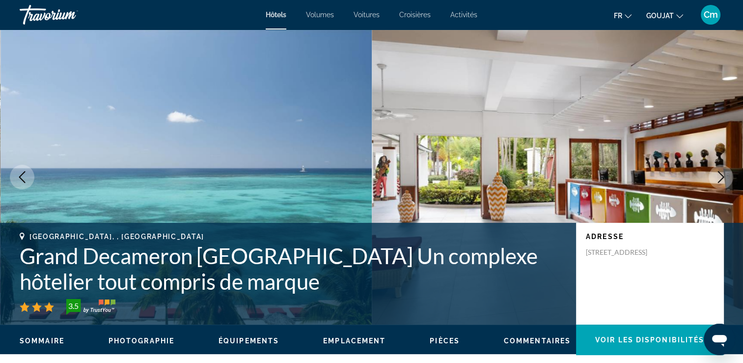
click at [721, 176] on icon "Image suivante" at bounding box center [721, 177] width 12 height 12
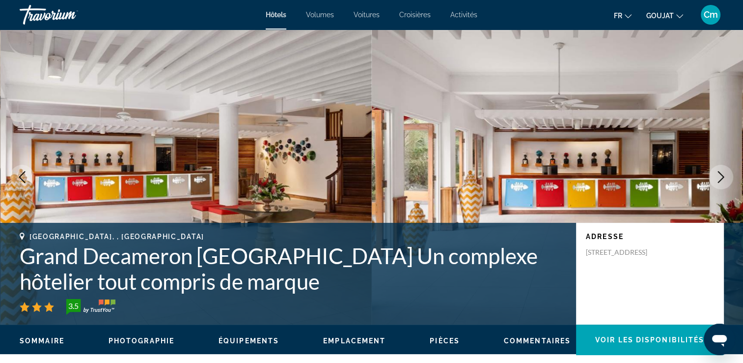
click at [721, 176] on icon "Image suivante" at bounding box center [721, 177] width 12 height 12
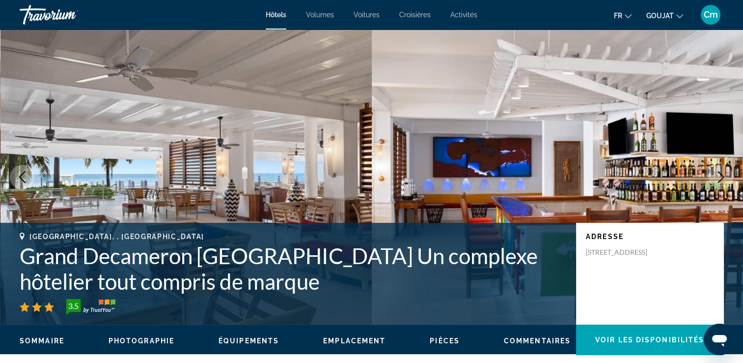
click at [721, 176] on icon "Image suivante" at bounding box center [721, 177] width 12 height 12
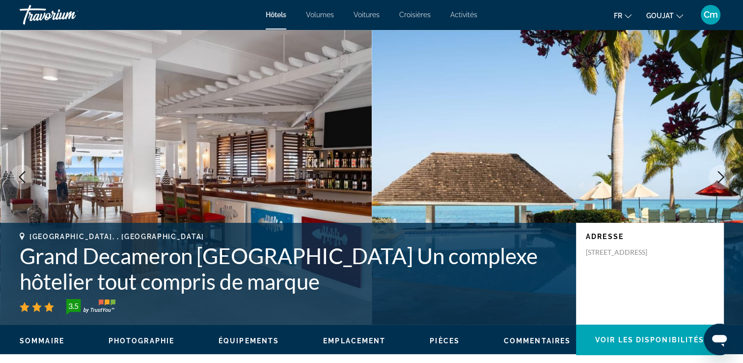
click at [721, 176] on icon "Image suivante" at bounding box center [721, 177] width 12 height 12
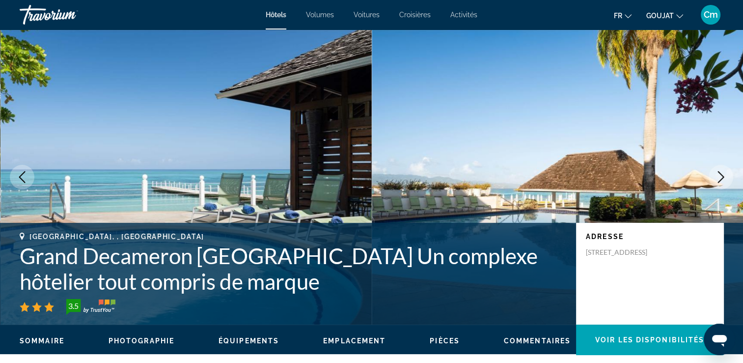
click at [721, 176] on icon "Image suivante" at bounding box center [721, 177] width 12 height 12
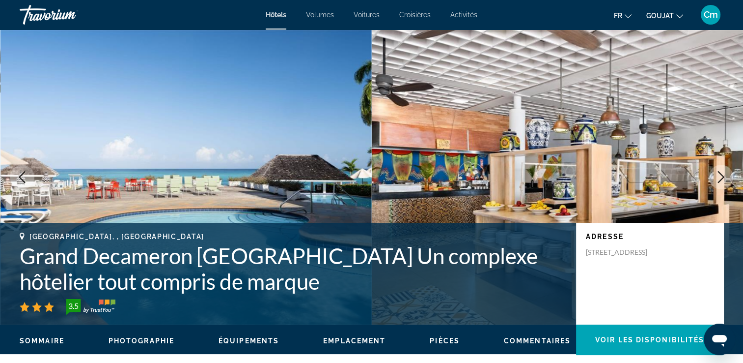
click at [721, 176] on icon "Image suivante" at bounding box center [721, 177] width 12 height 12
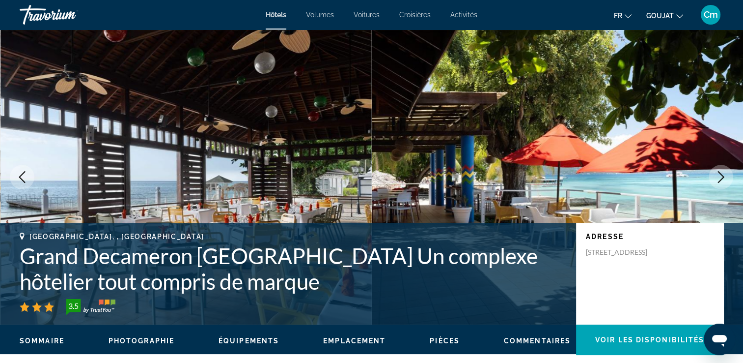
click at [721, 176] on icon "Image suivante" at bounding box center [721, 177] width 12 height 12
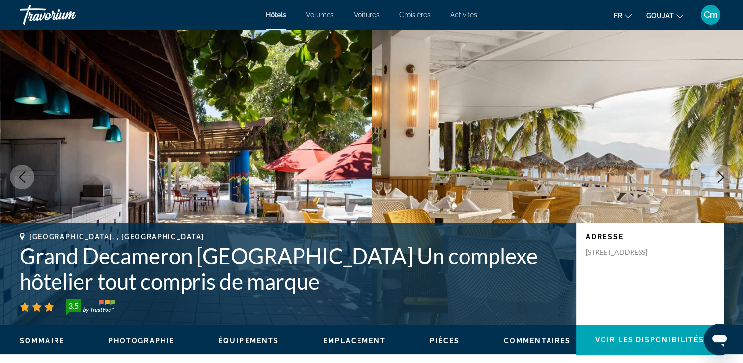
click at [721, 176] on icon "Image suivante" at bounding box center [721, 177] width 12 height 12
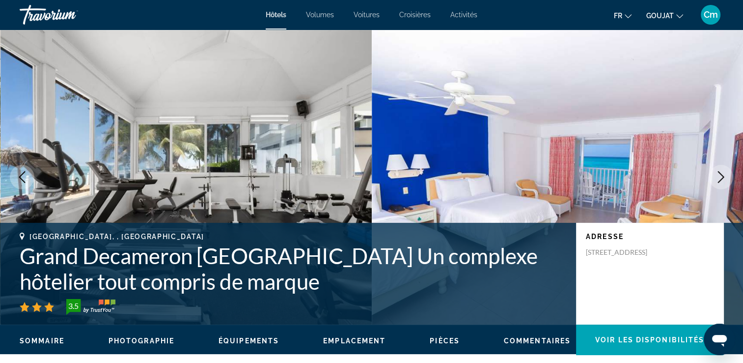
click at [721, 176] on icon "Image suivante" at bounding box center [721, 177] width 12 height 12
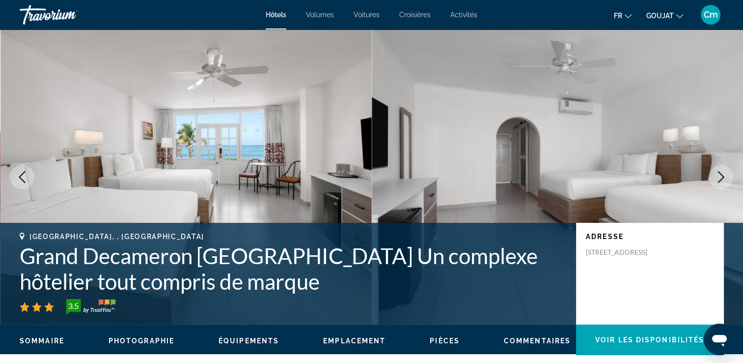
click at [721, 176] on icon "Image suivante" at bounding box center [721, 177] width 12 height 12
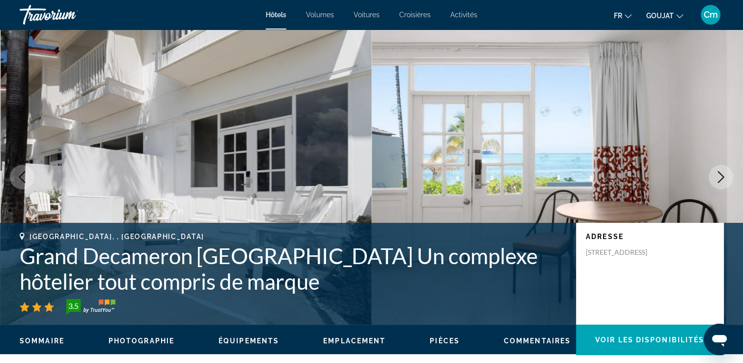
click at [721, 176] on icon "Image suivante" at bounding box center [721, 177] width 12 height 12
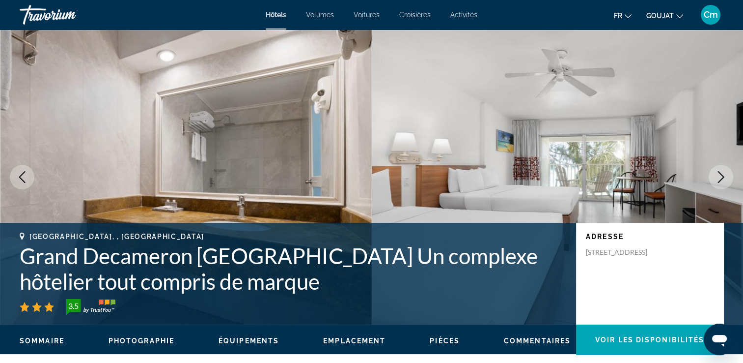
click at [721, 176] on icon "Image suivante" at bounding box center [721, 177] width 12 height 12
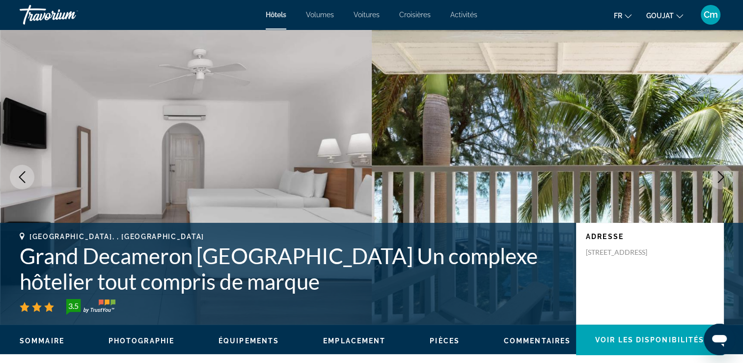
click at [721, 176] on icon "Image suivante" at bounding box center [721, 177] width 12 height 12
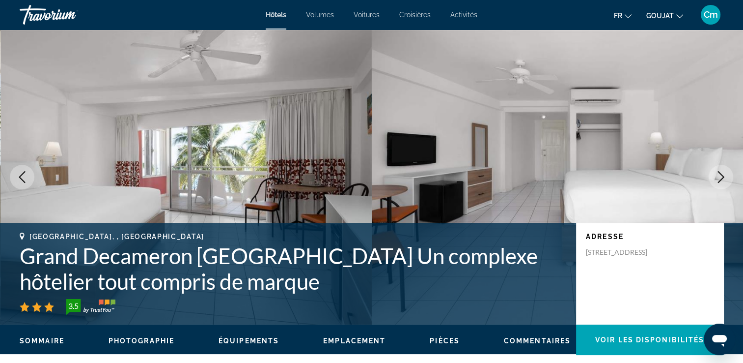
click at [721, 176] on icon "Image suivante" at bounding box center [721, 177] width 12 height 12
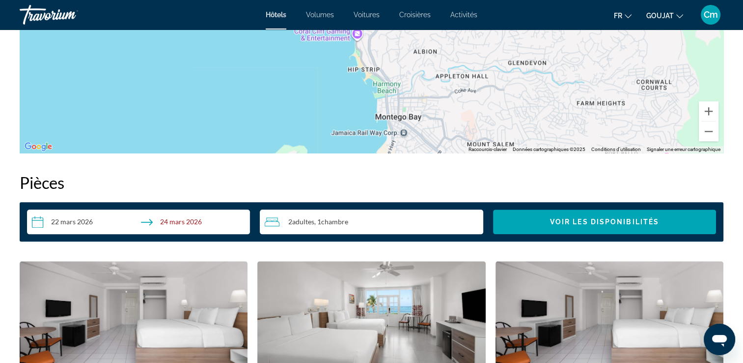
scroll to position [1041, 0]
